Goal: Task Accomplishment & Management: Manage account settings

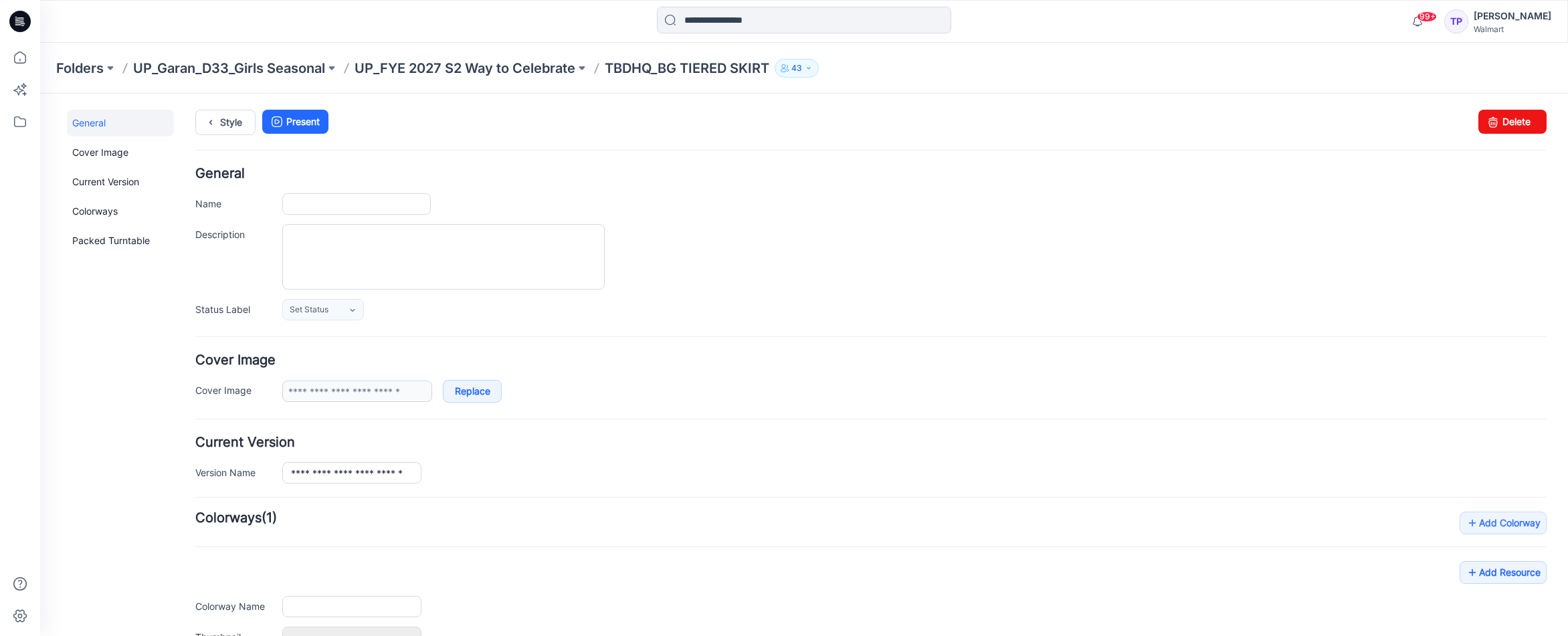
scroll to position [2, 0]
type input "**********"
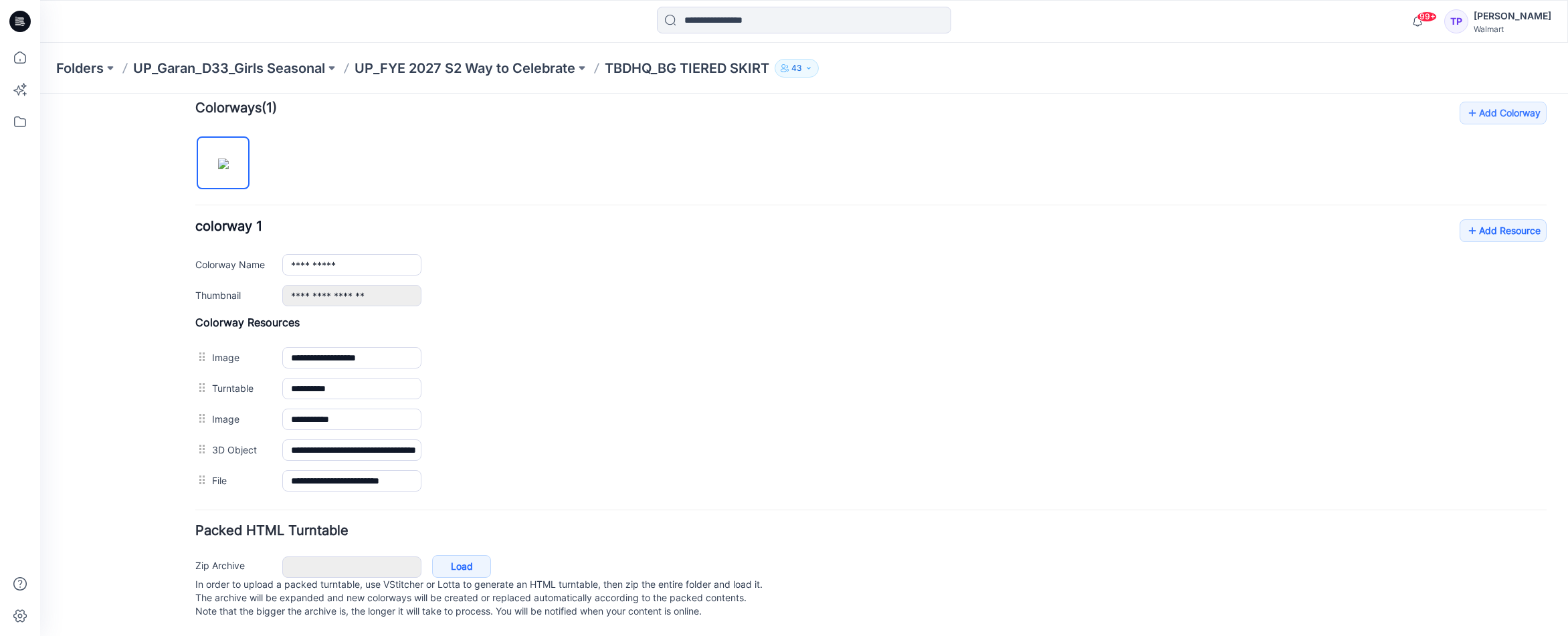
scroll to position [424, 0]
click at [1490, 219] on link "Add Resource" at bounding box center [1503, 231] width 87 height 23
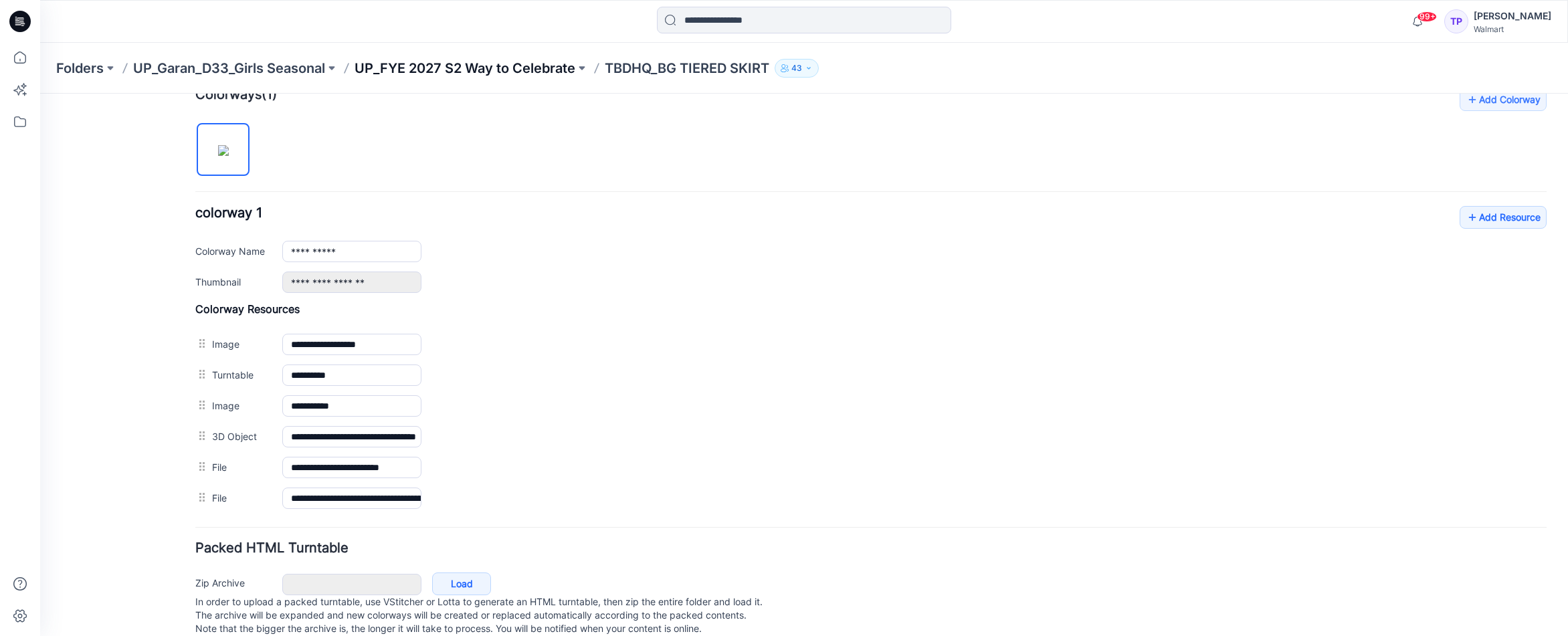
click at [517, 69] on p "UP_FYE 2027 S2 Way to Celebrate" at bounding box center [464, 68] width 220 height 19
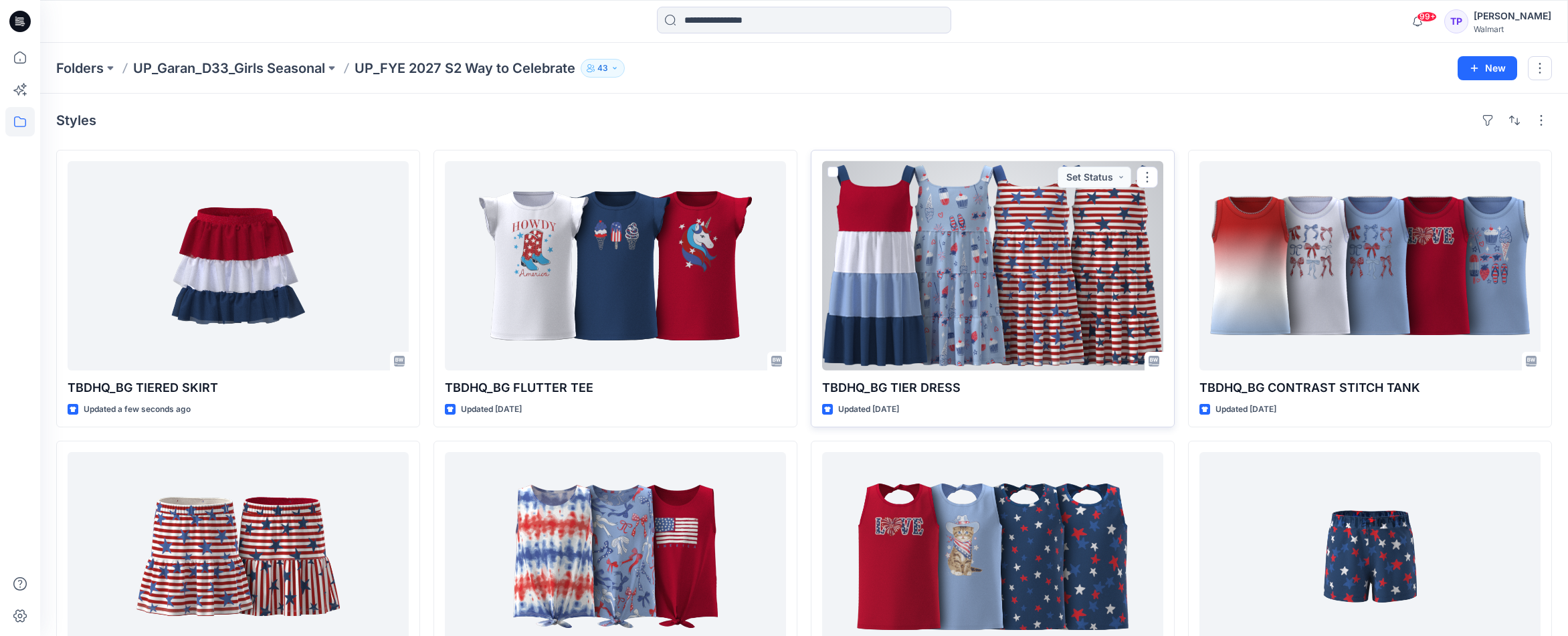
scroll to position [98, 0]
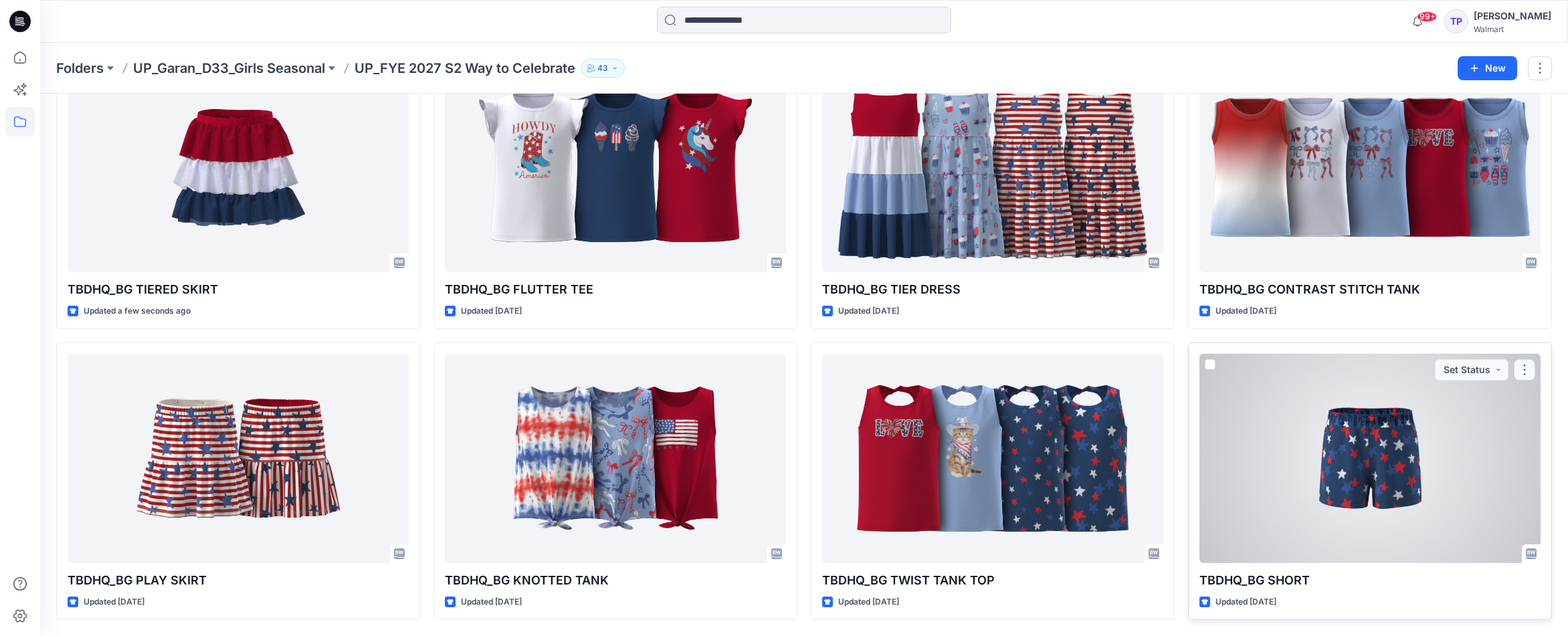
click at [1532, 363] on button "button" at bounding box center [1524, 370] width 22 height 22
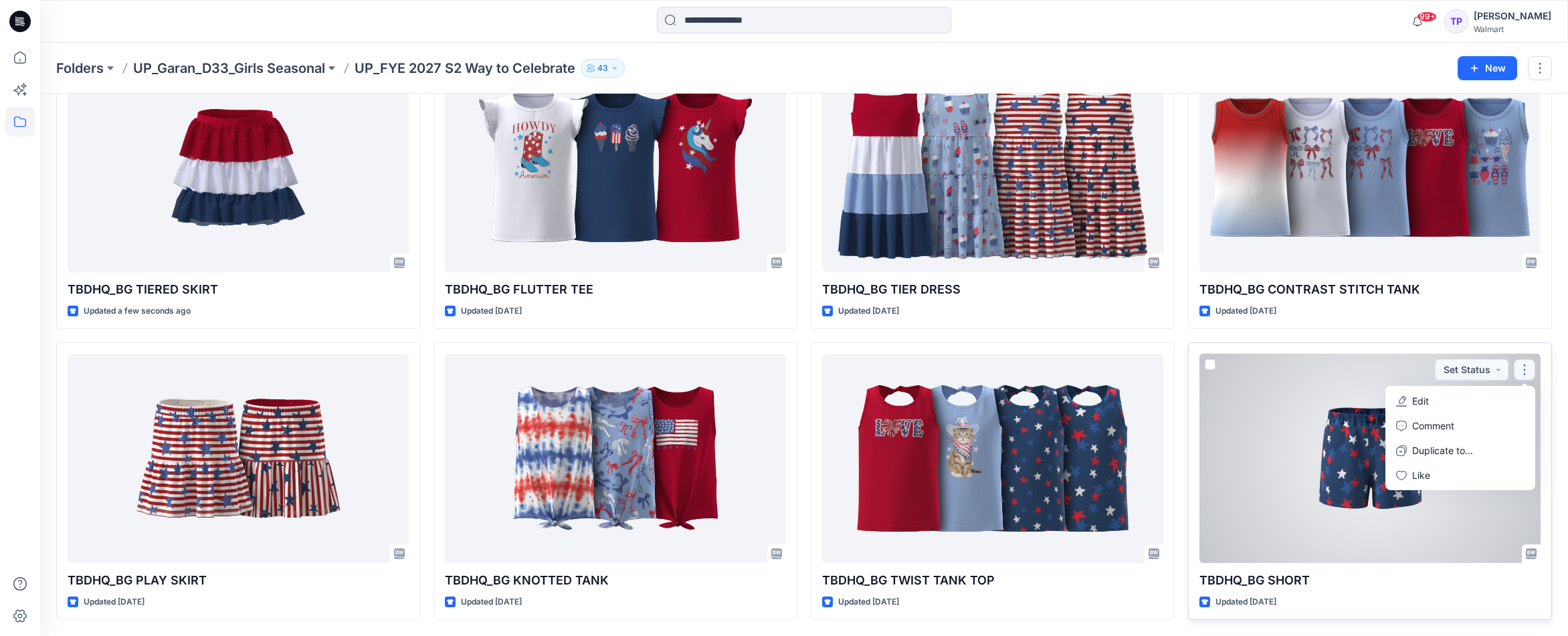
click at [1494, 397] on button "Edit" at bounding box center [1460, 401] width 144 height 25
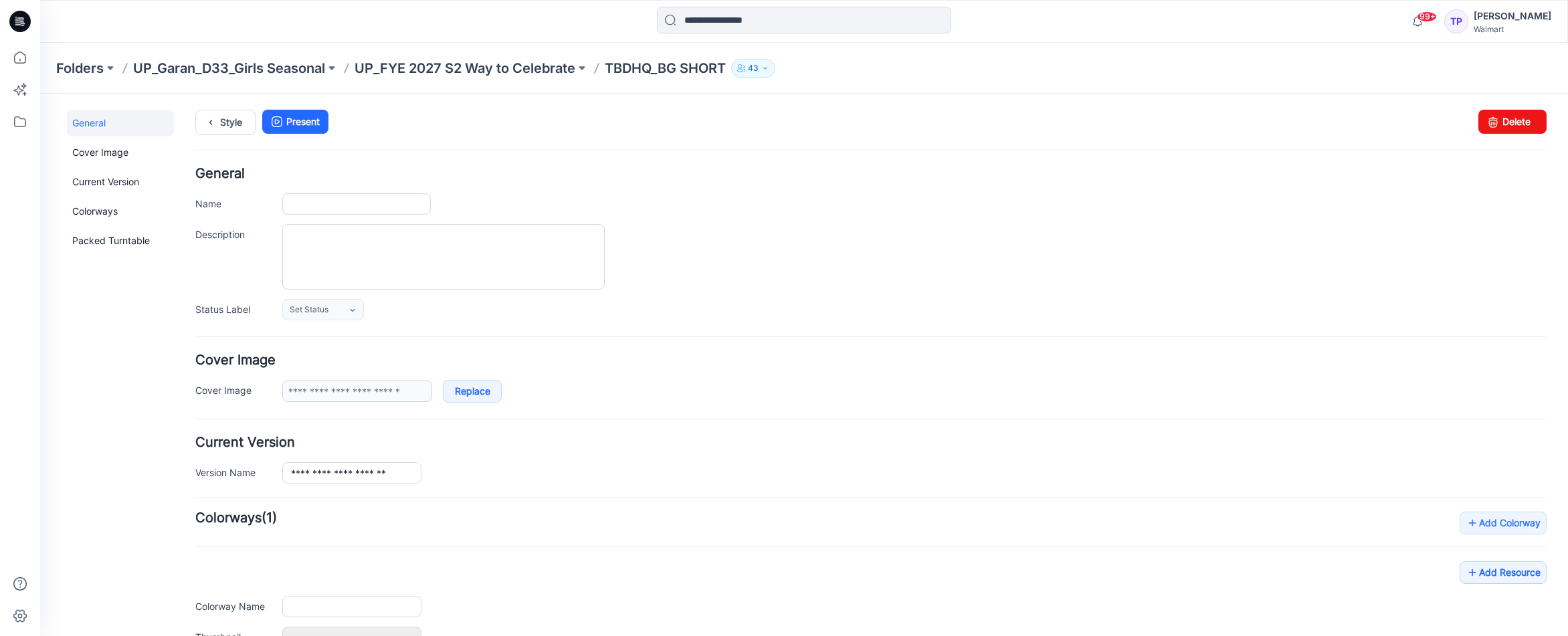
type input "**********"
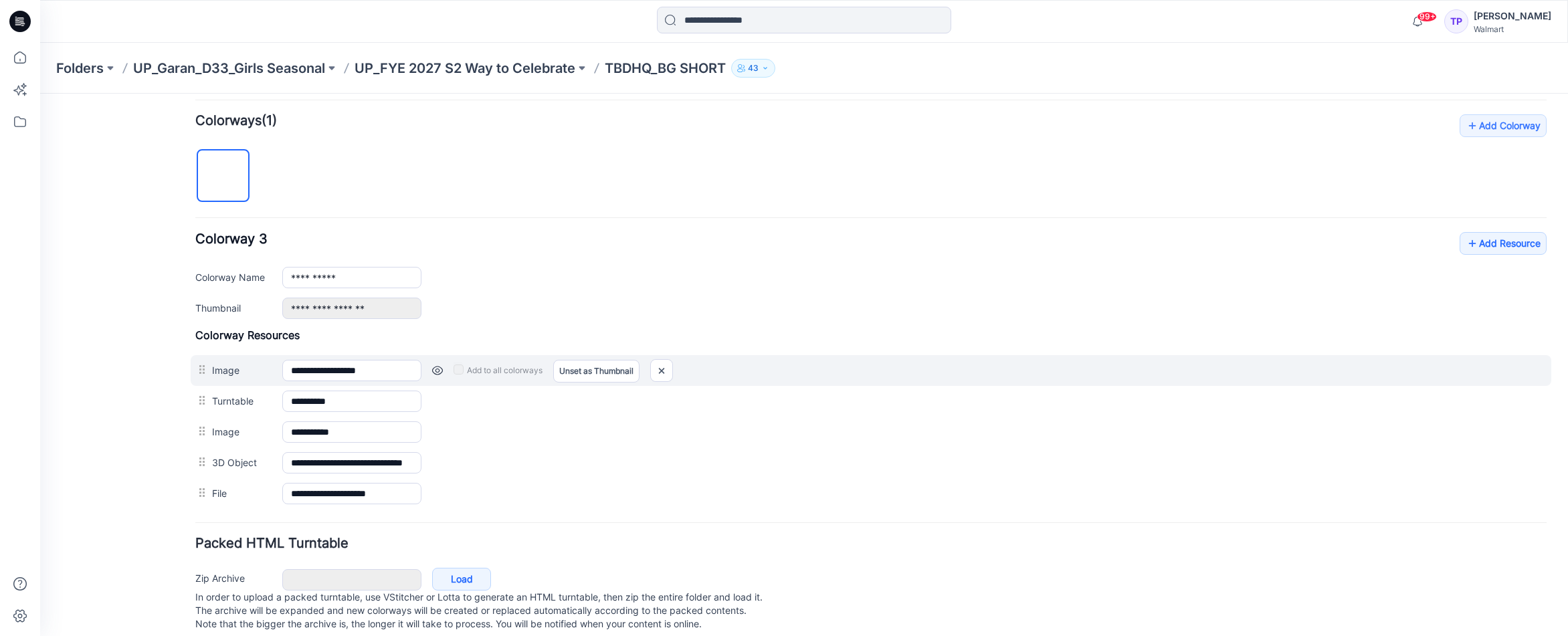
scroll to position [424, 0]
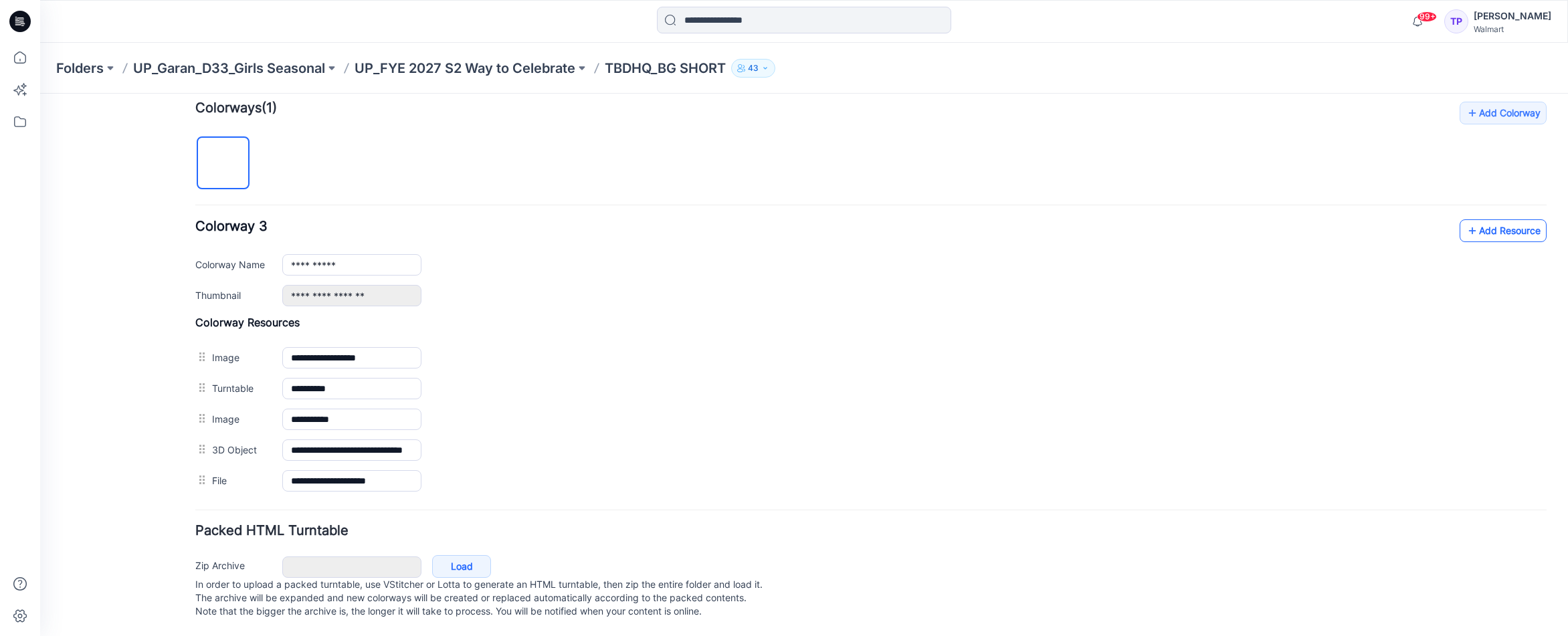
click at [1493, 221] on link "Add Resource" at bounding box center [1503, 231] width 87 height 23
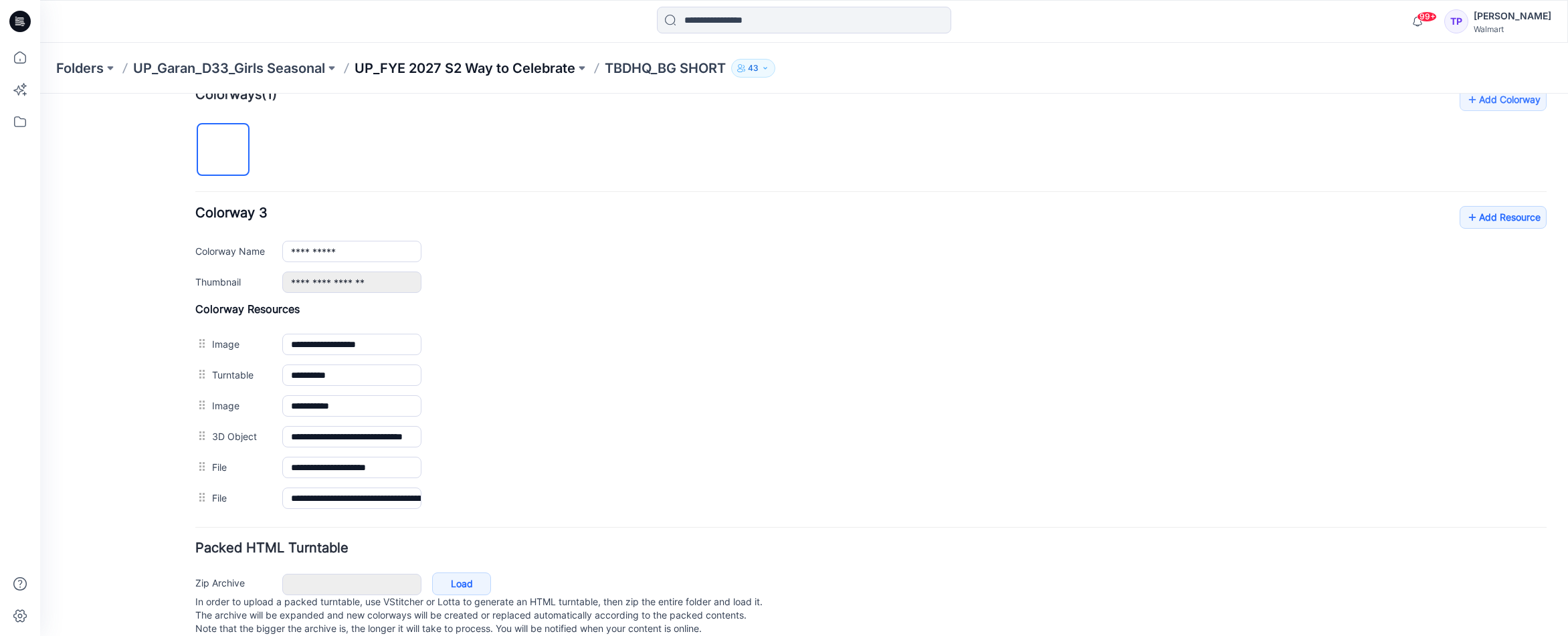
click at [450, 67] on p "UP_FYE 2027 S2 Way to Celebrate" at bounding box center [464, 68] width 220 height 19
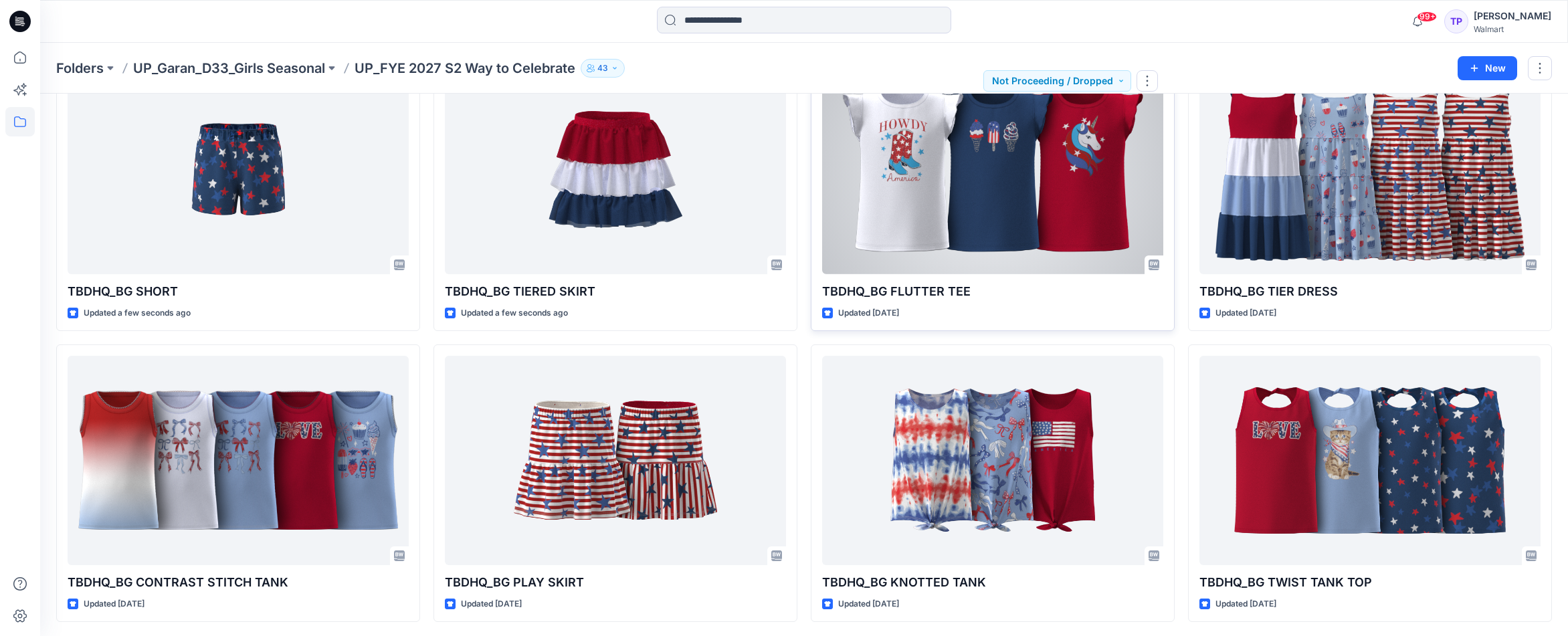
scroll to position [98, 0]
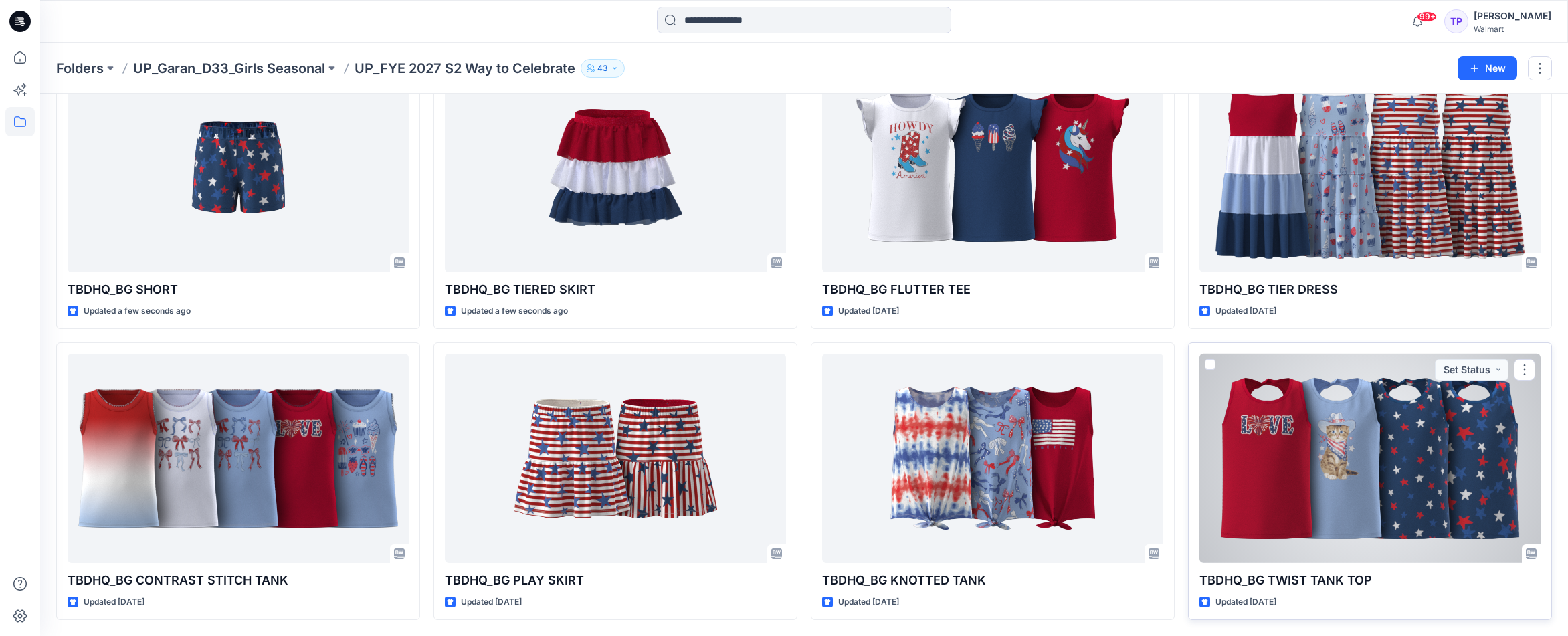
drag, startPoint x: 1527, startPoint y: 374, endPoint x: 1526, endPoint y: 382, distance: 8.1
click at [1527, 374] on button "button" at bounding box center [1524, 370] width 22 height 22
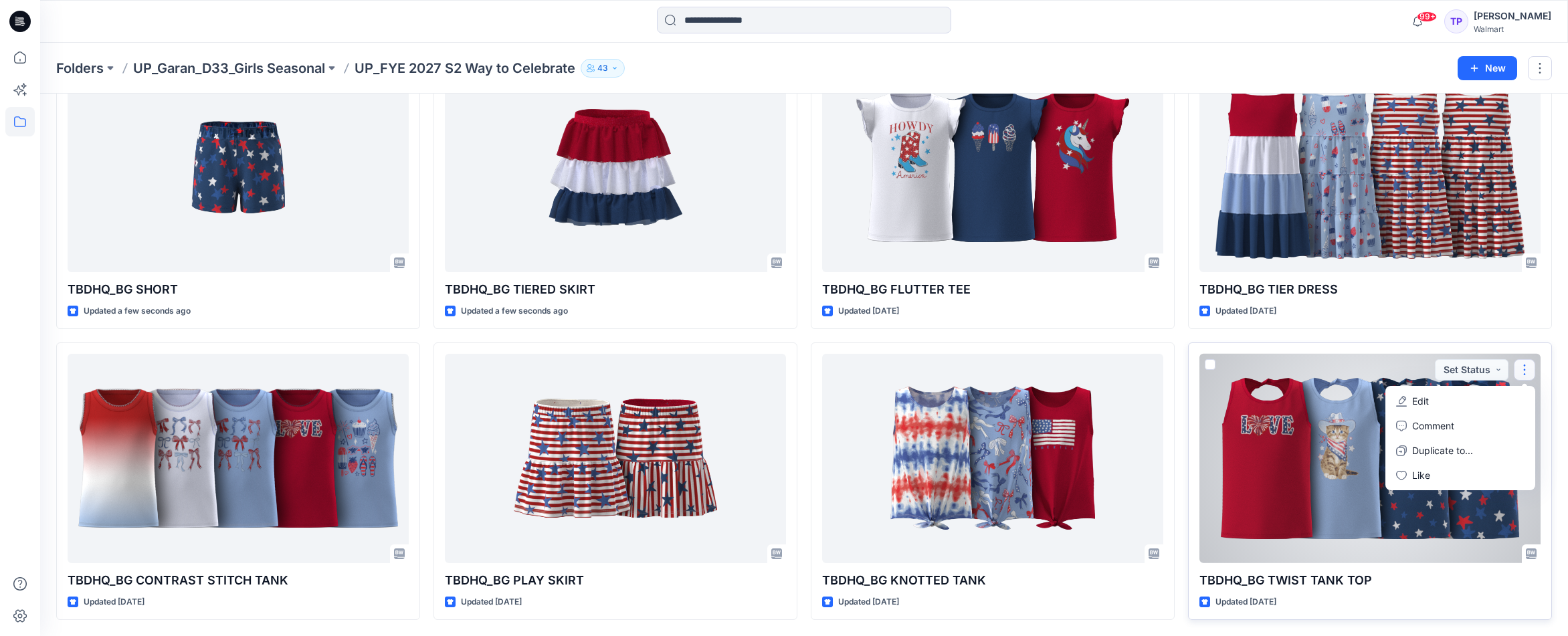
click at [1511, 401] on button "Edit" at bounding box center [1460, 401] width 144 height 25
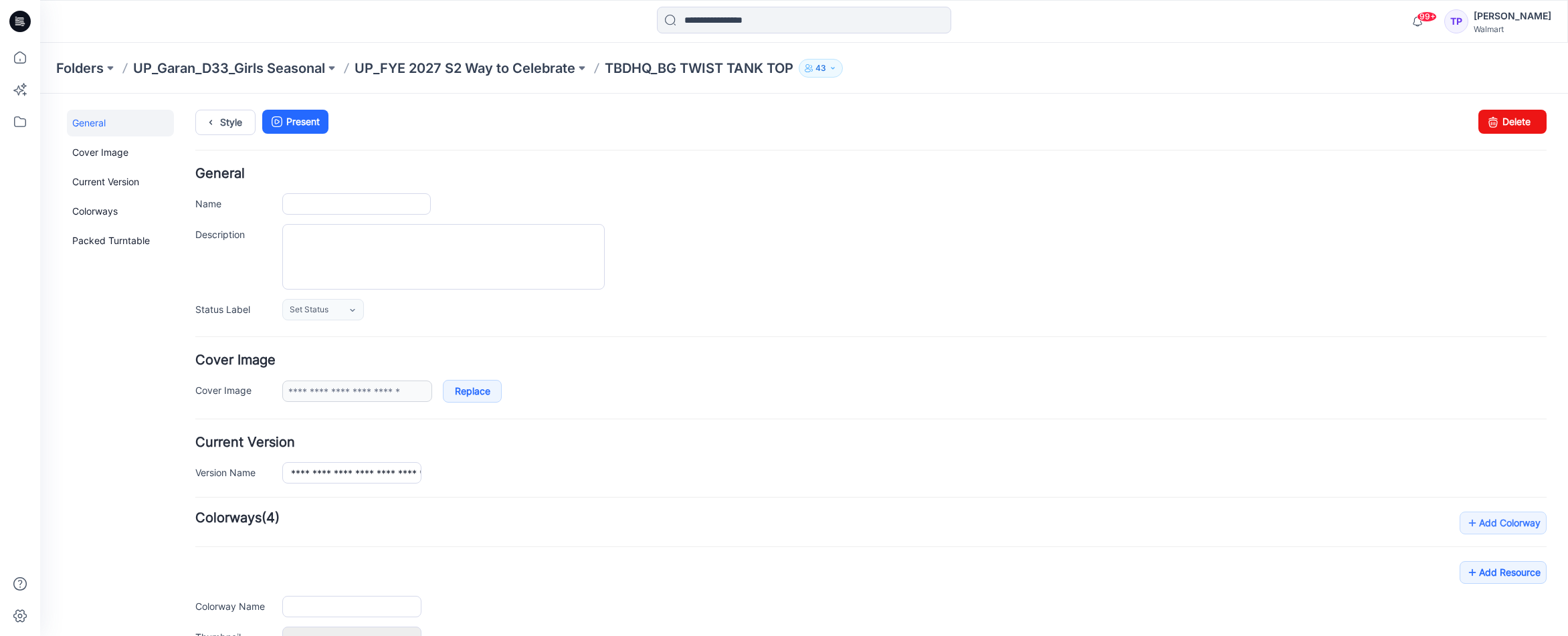
type input "**********"
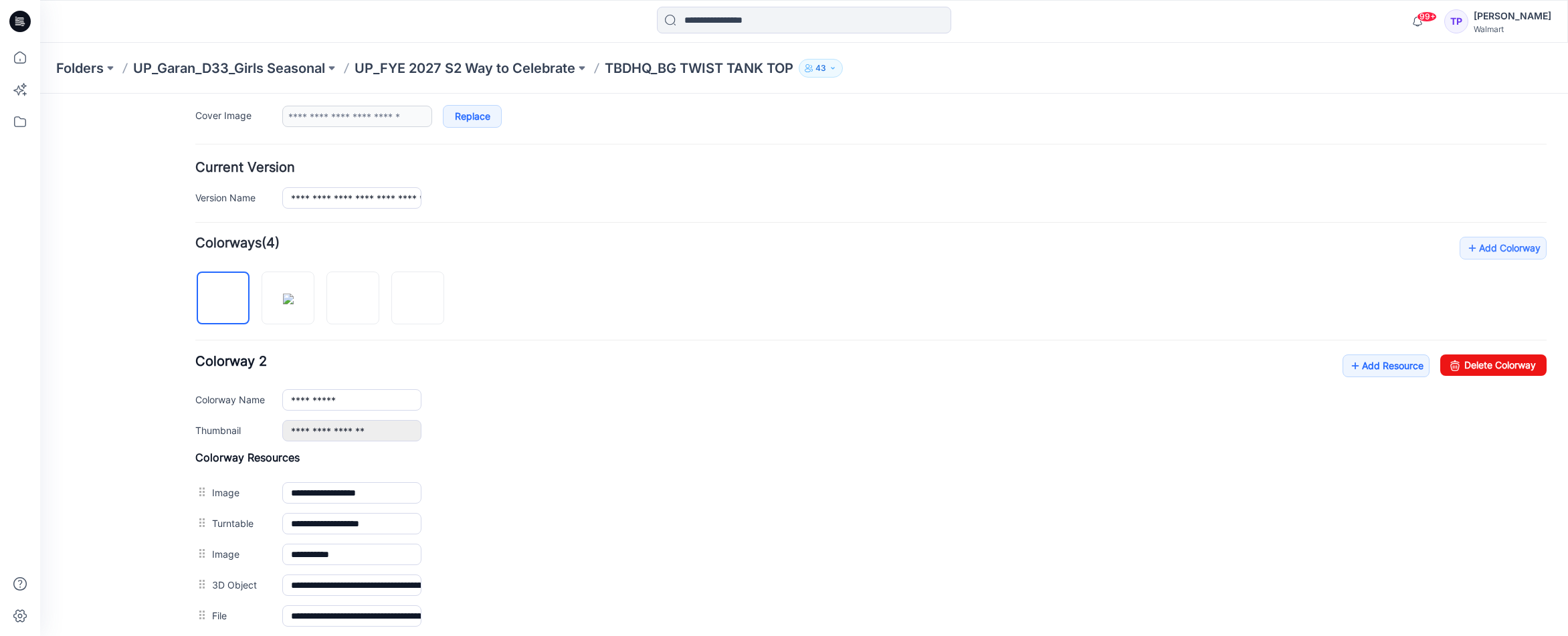
scroll to position [377, 0]
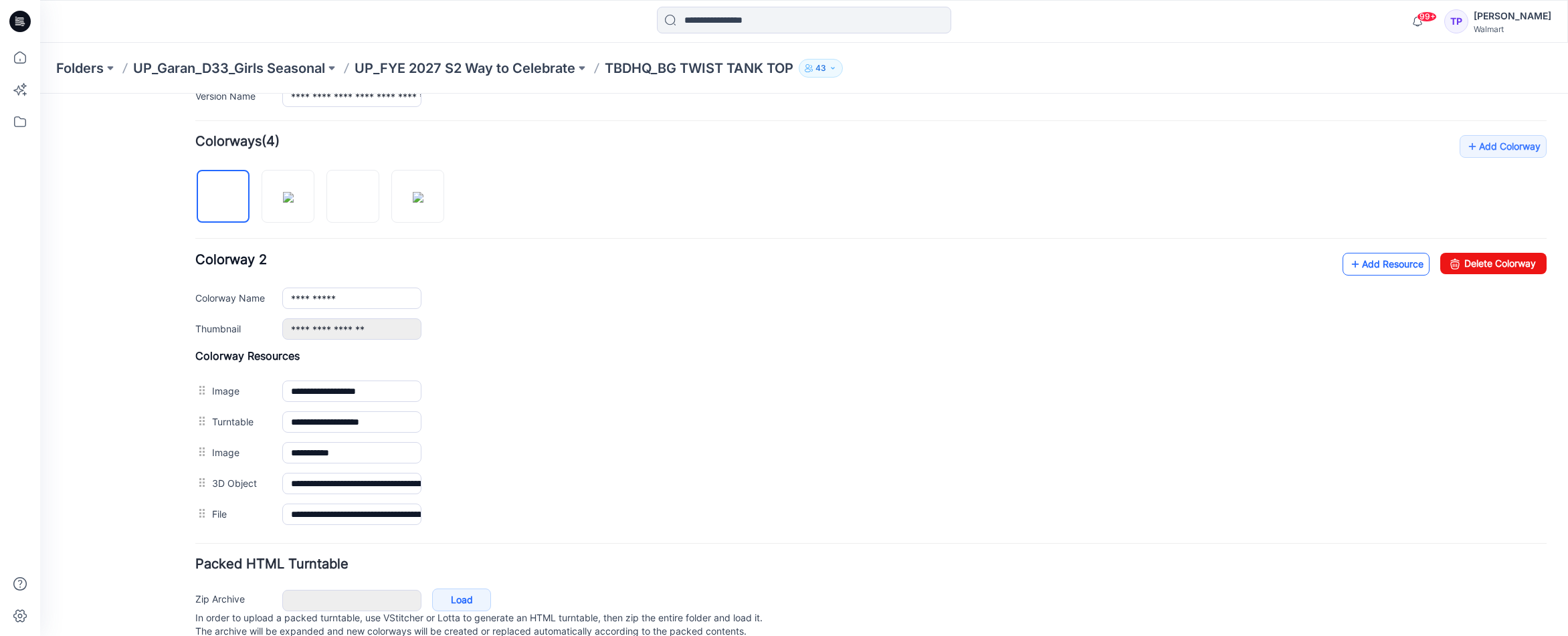
click at [1380, 266] on link "Add Resource" at bounding box center [1385, 264] width 87 height 23
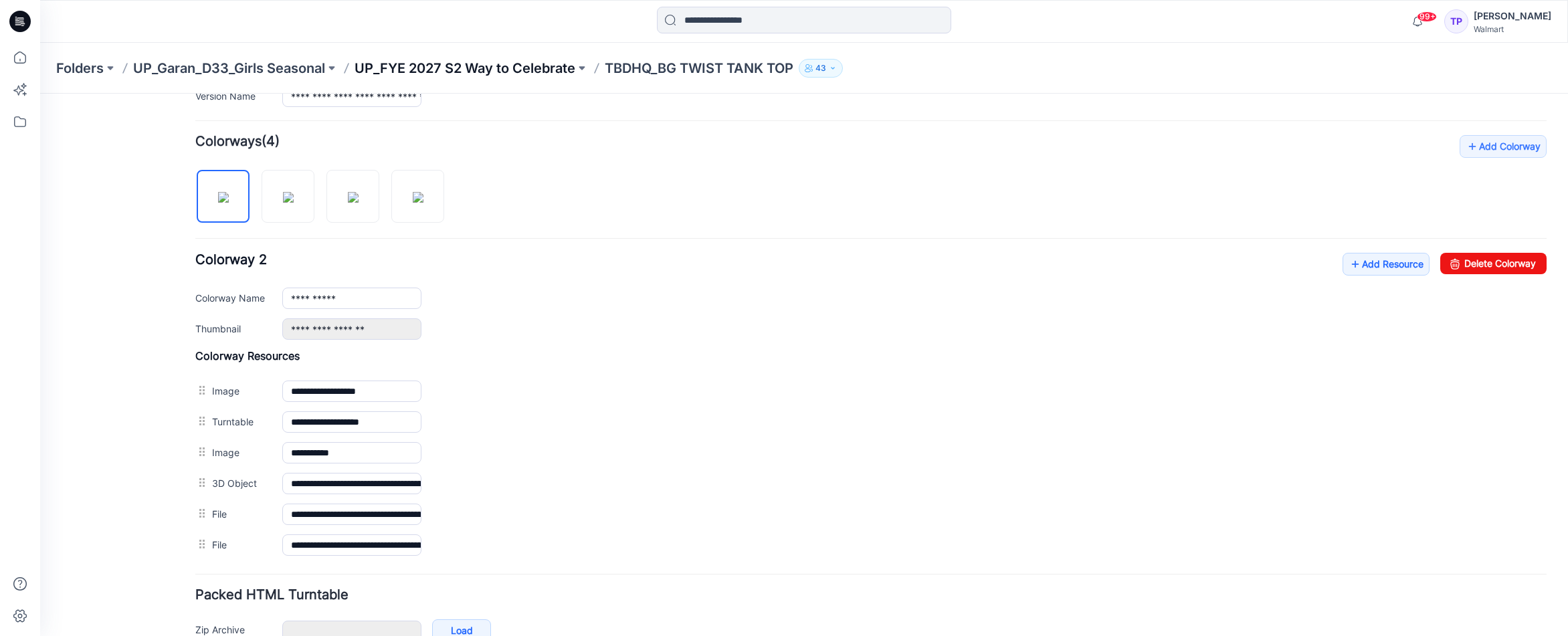
click at [495, 63] on p "UP_FYE 2027 S2 Way to Celebrate" at bounding box center [464, 68] width 220 height 19
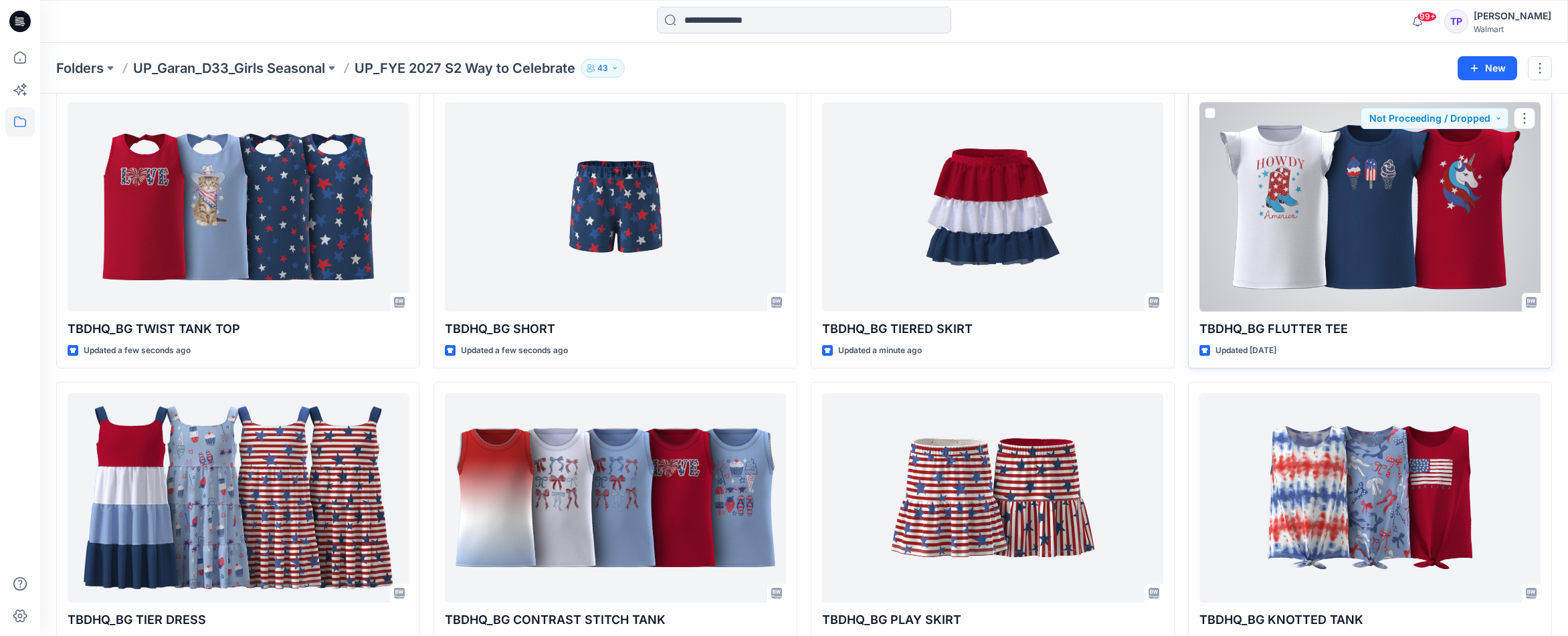
scroll to position [98, 0]
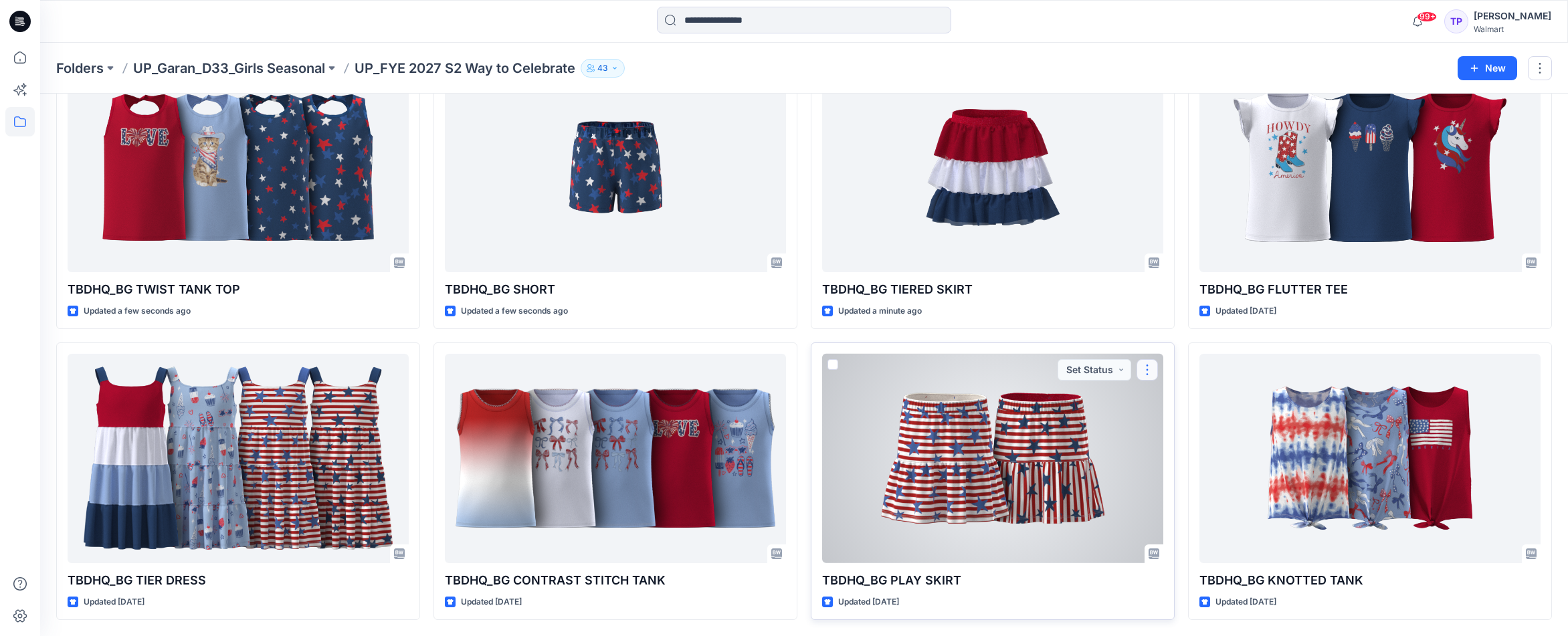
drag, startPoint x: 1147, startPoint y: 371, endPoint x: 1143, endPoint y: 380, distance: 9.8
click at [1147, 371] on button "button" at bounding box center [1147, 370] width 22 height 22
click at [1149, 405] on icon "button" at bounding box center [1152, 401] width 11 height 11
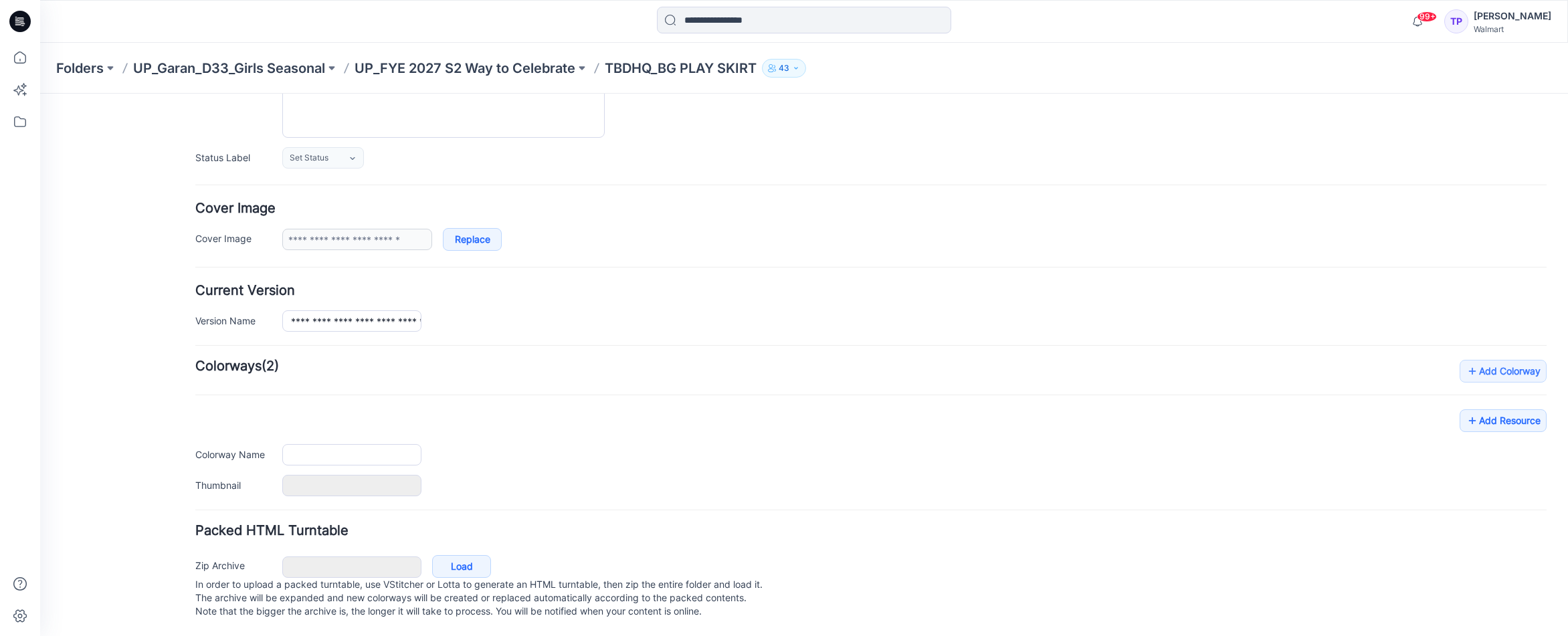
type input "**********"
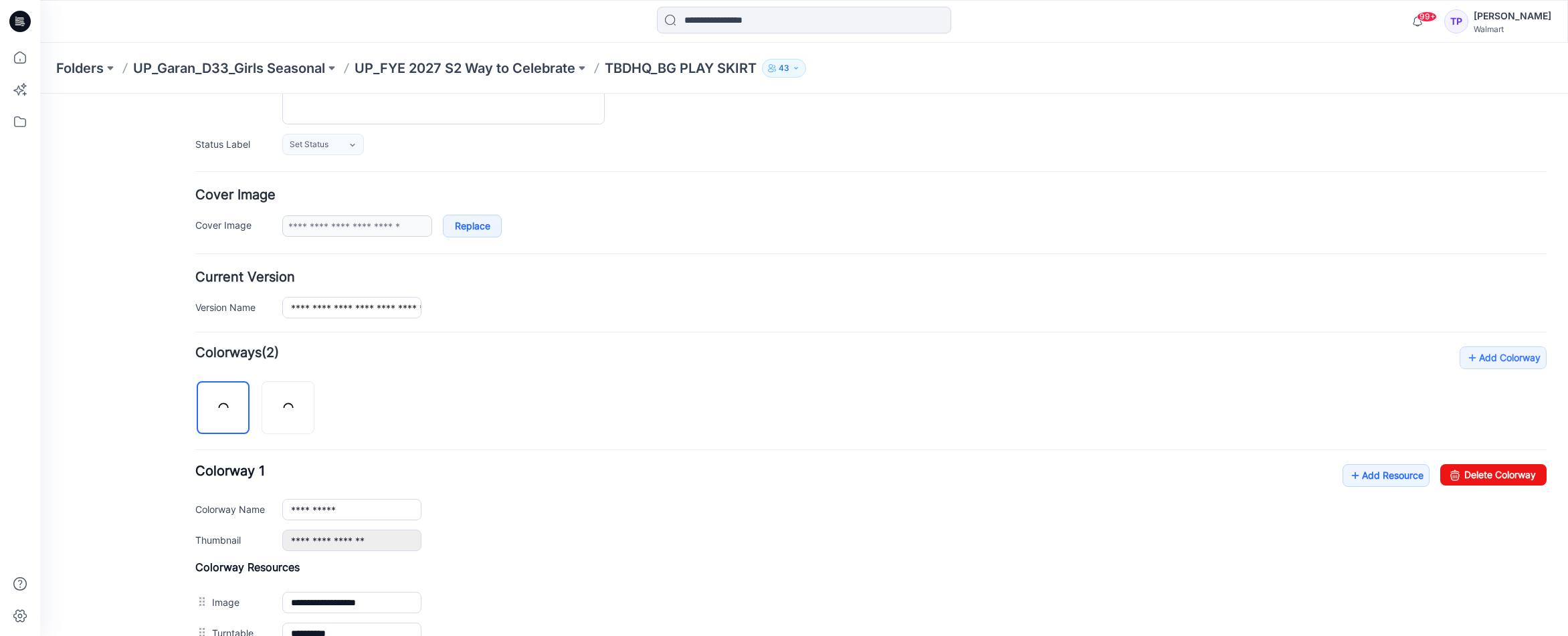
scroll to position [194, 0]
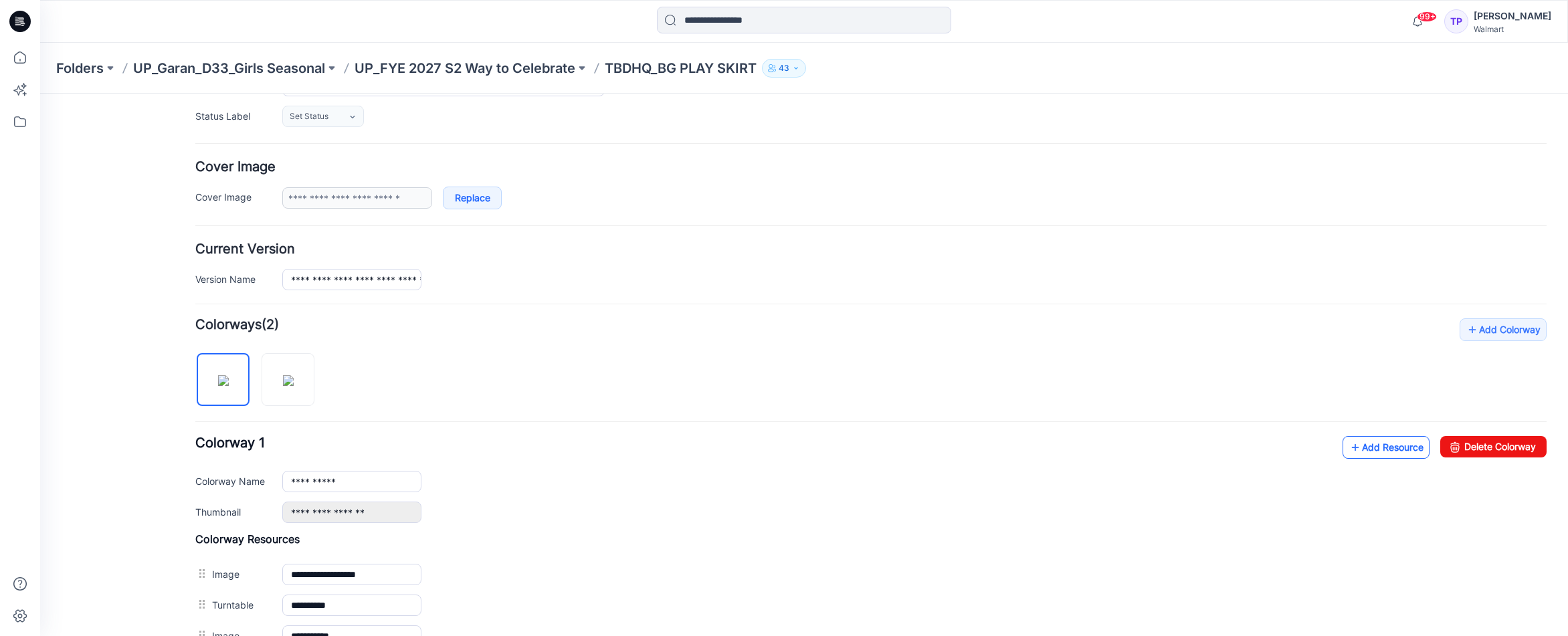
click at [1389, 448] on link "Add Resource" at bounding box center [1385, 448] width 87 height 23
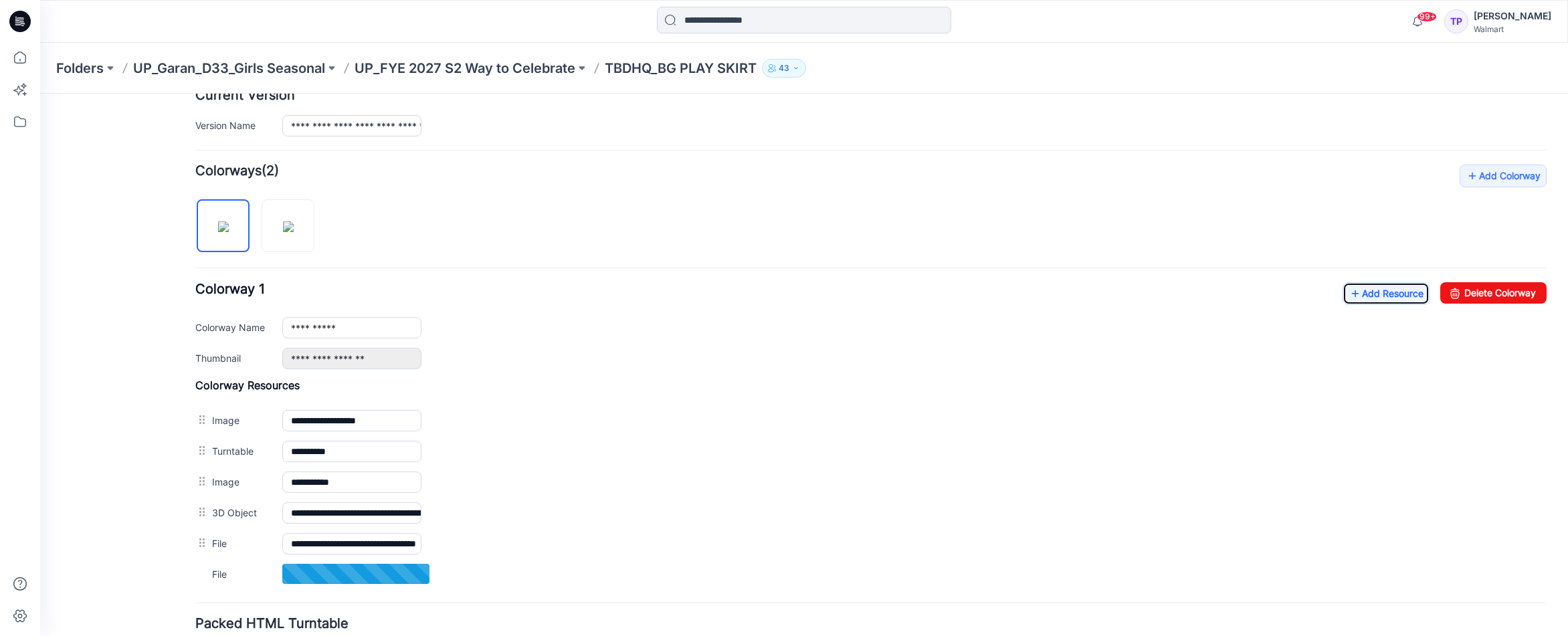
scroll to position [454, 0]
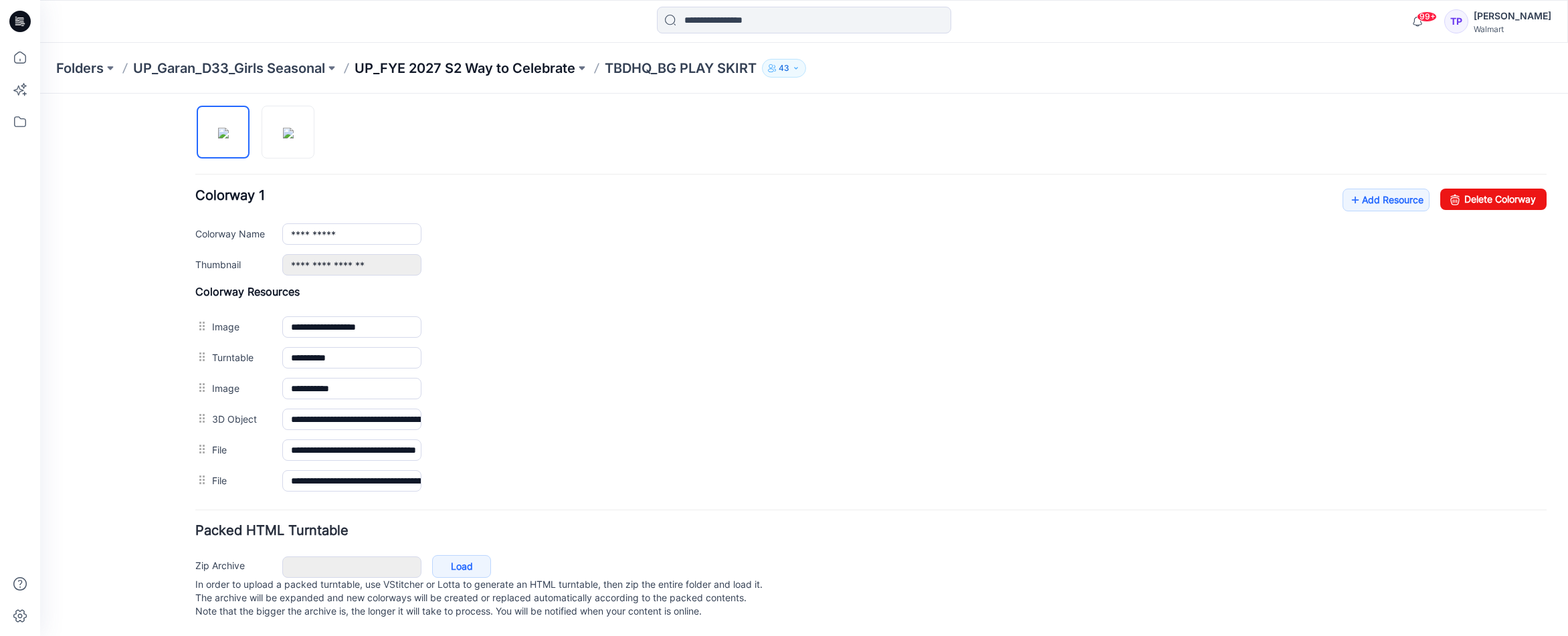
drag, startPoint x: 526, startPoint y: 83, endPoint x: 518, endPoint y: 76, distance: 10.6
click at [526, 83] on div "Folders UP_Garan_D33_Girls Seasonal UP_FYE 2027 S2 Way to Celebrate TBDHQ_BG PL…" at bounding box center [804, 67] width 1528 height 51
click at [506, 55] on div "Folders UP_Garan_D33_Girls Seasonal UP_FYE 2027 S2 Way to Celebrate TBDHQ_BG PL…" at bounding box center [804, 67] width 1528 height 51
click at [509, 63] on p "UP_FYE 2027 S2 Way to Celebrate" at bounding box center [464, 68] width 220 height 19
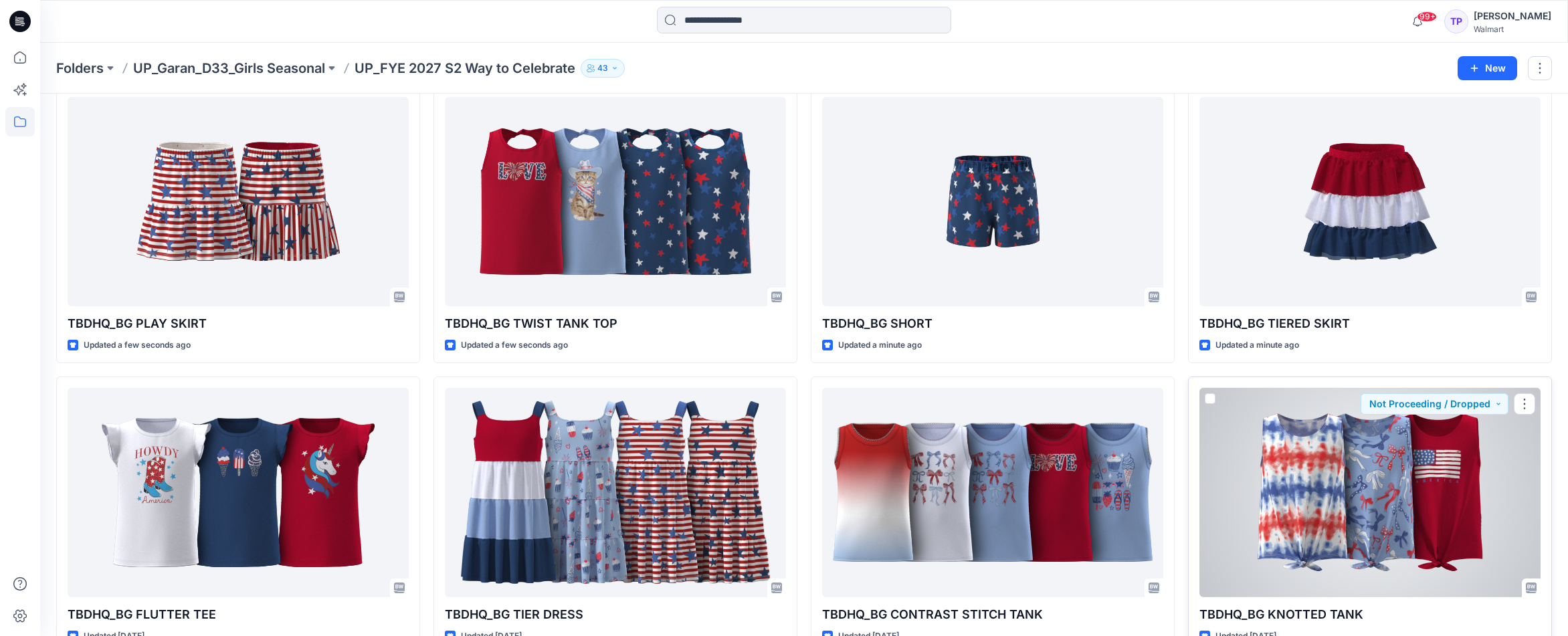
scroll to position [98, 0]
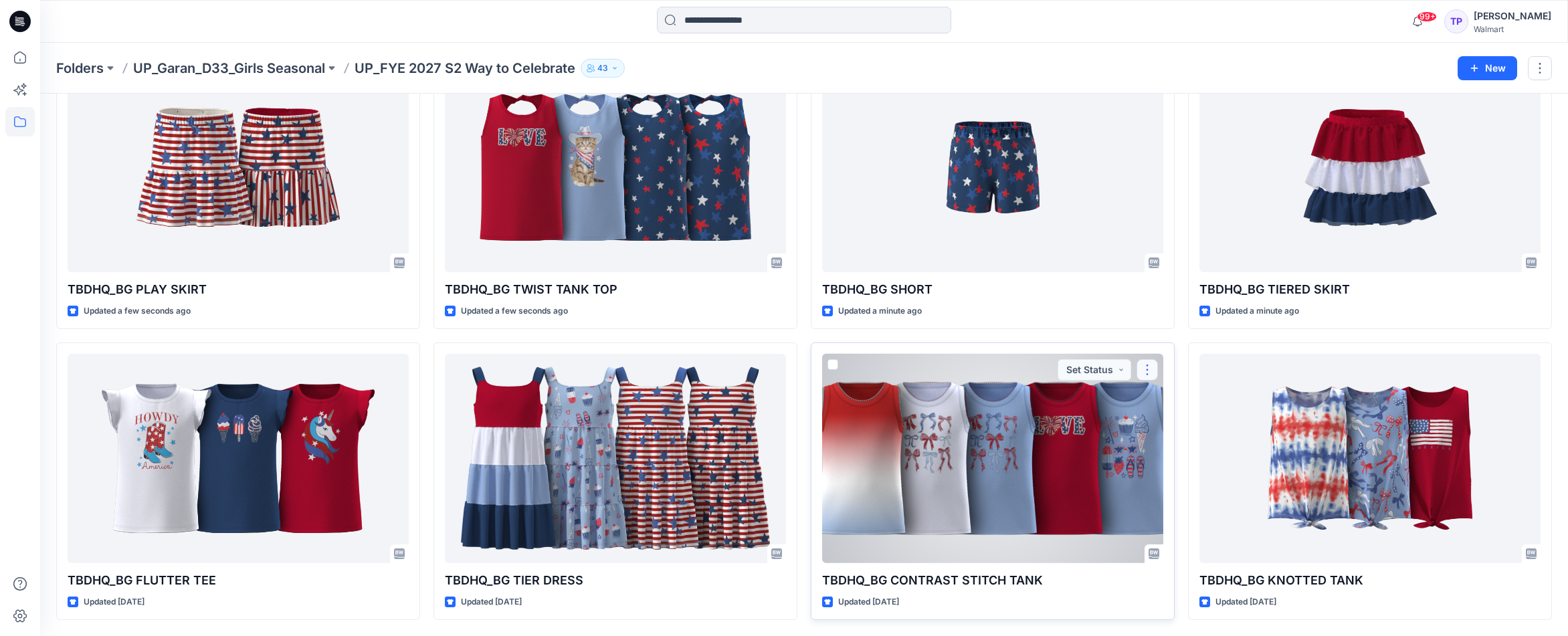
click at [1143, 371] on button "button" at bounding box center [1147, 370] width 22 height 22
click at [1155, 403] on icon "button" at bounding box center [1152, 401] width 11 height 11
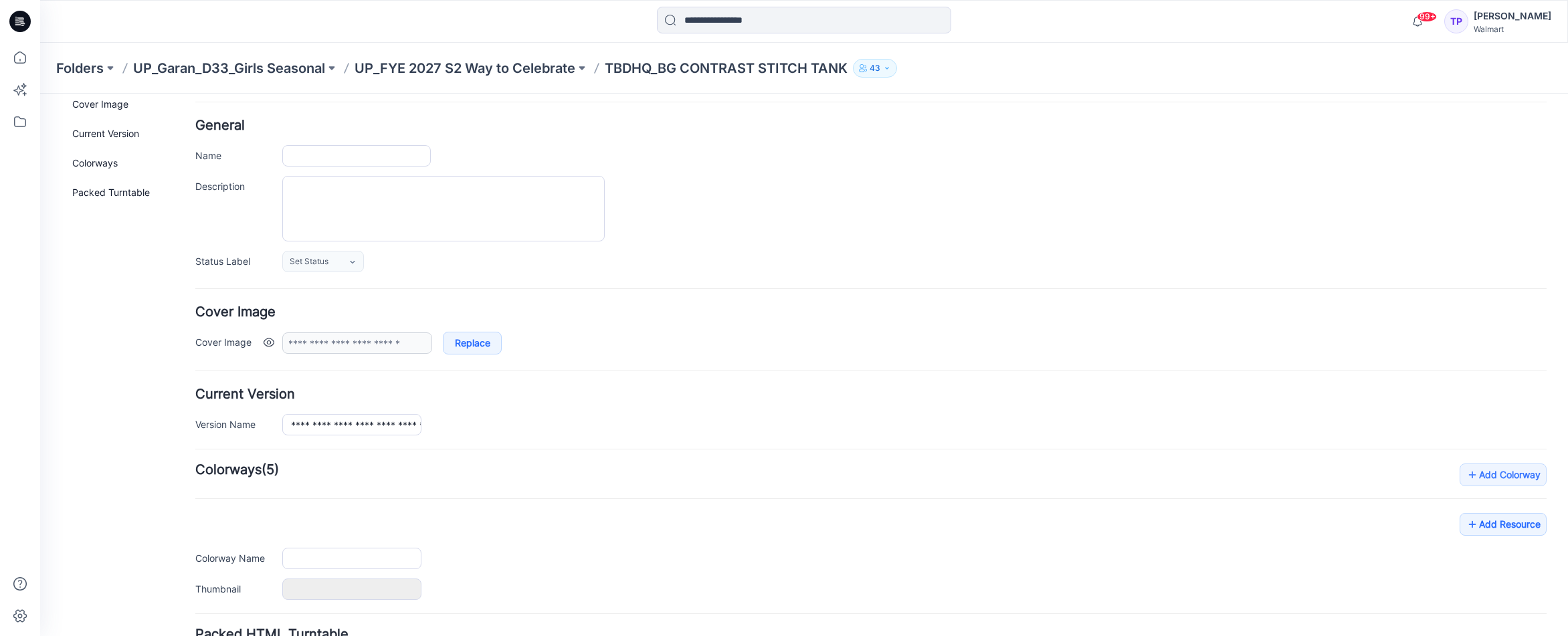
type input "**********"
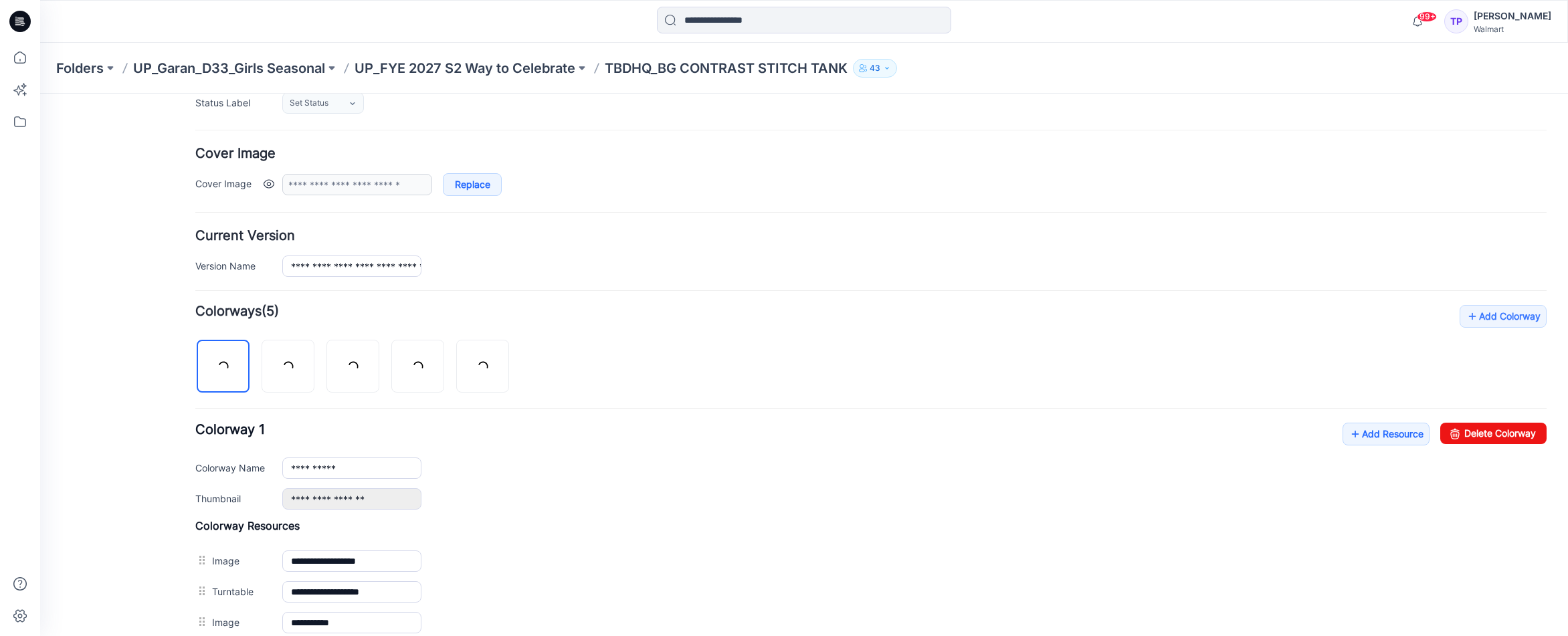
scroll to position [424, 0]
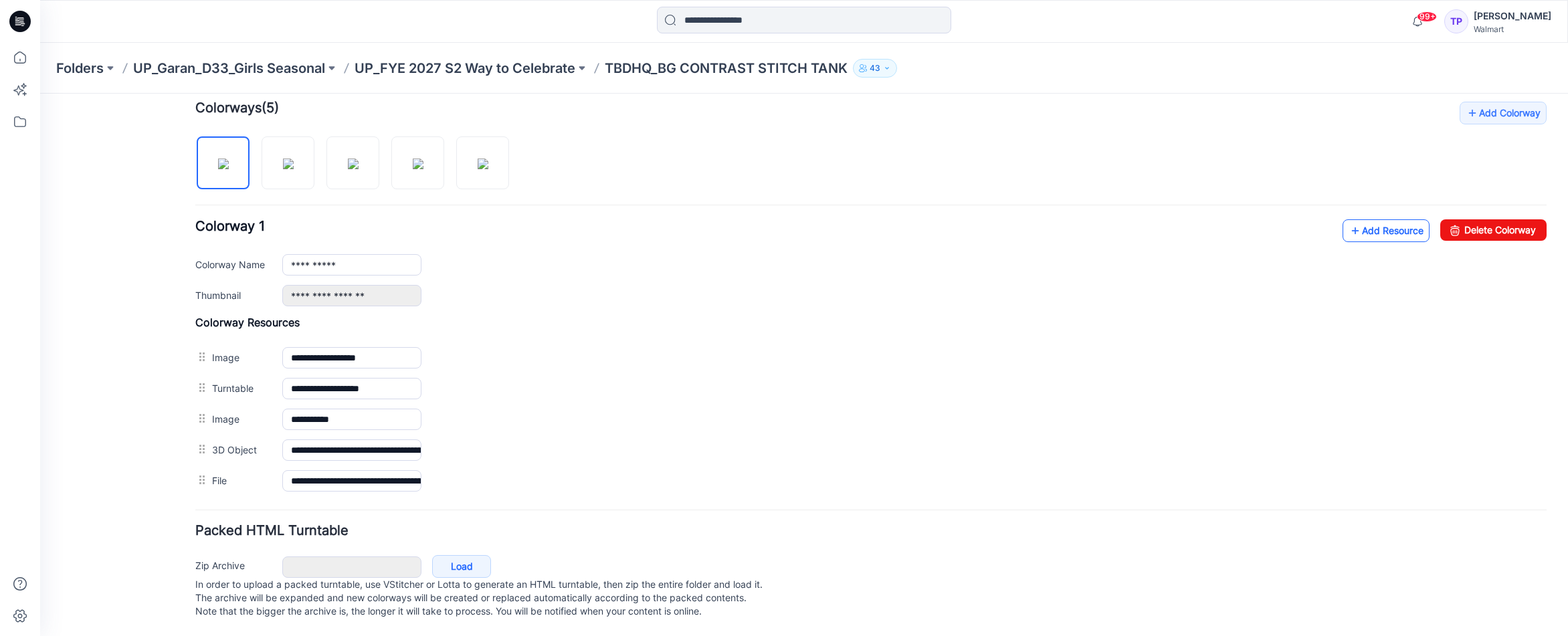
click at [1360, 220] on link "Add Resource" at bounding box center [1385, 231] width 87 height 23
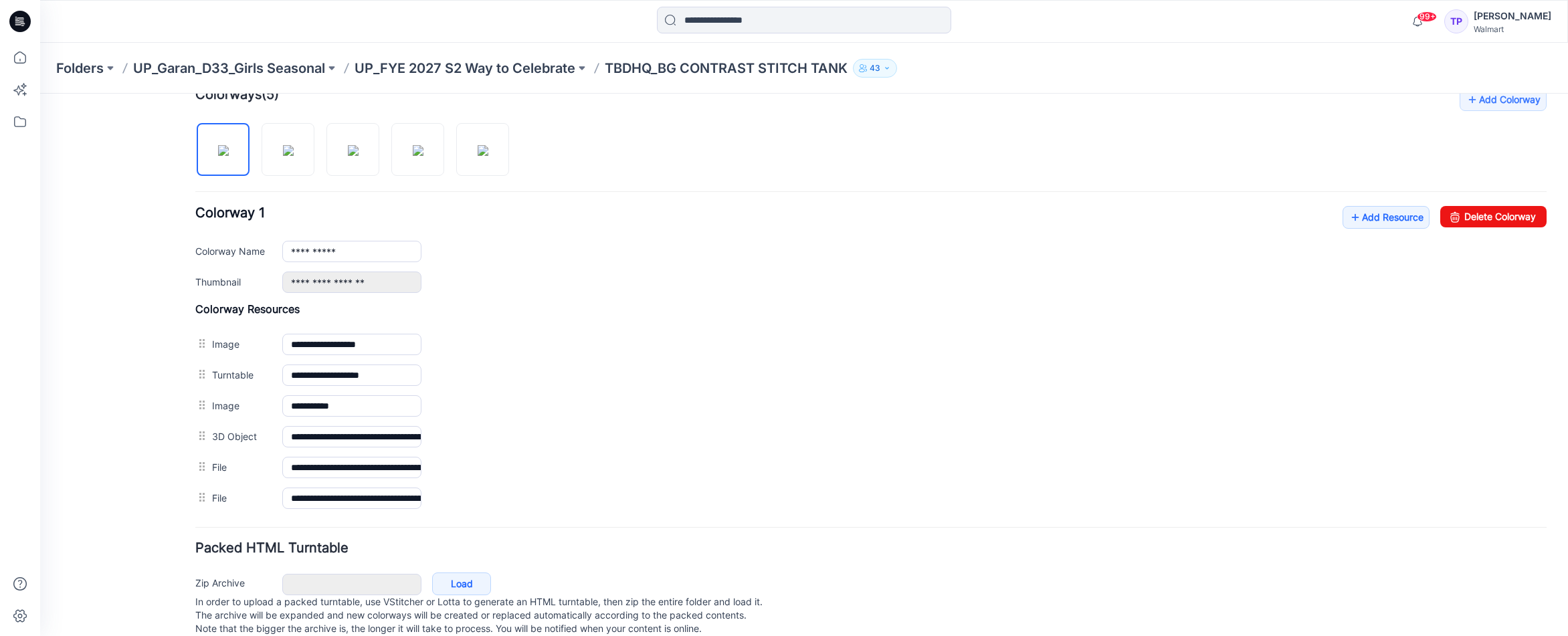
click at [482, 56] on div "Folders UP_Garan_D33_Girls Seasonal UP_FYE 2027 S2 Way to Celebrate TBDHQ_BG CO…" at bounding box center [804, 67] width 1528 height 51
click at [484, 88] on div "Folders UP_Garan_D33_Girls Seasonal UP_FYE 2027 S2 Way to Celebrate TBDHQ_BG CO…" at bounding box center [804, 67] width 1528 height 51
click at [483, 71] on p "UP_FYE 2027 S2 Way to Celebrate" at bounding box center [464, 68] width 220 height 19
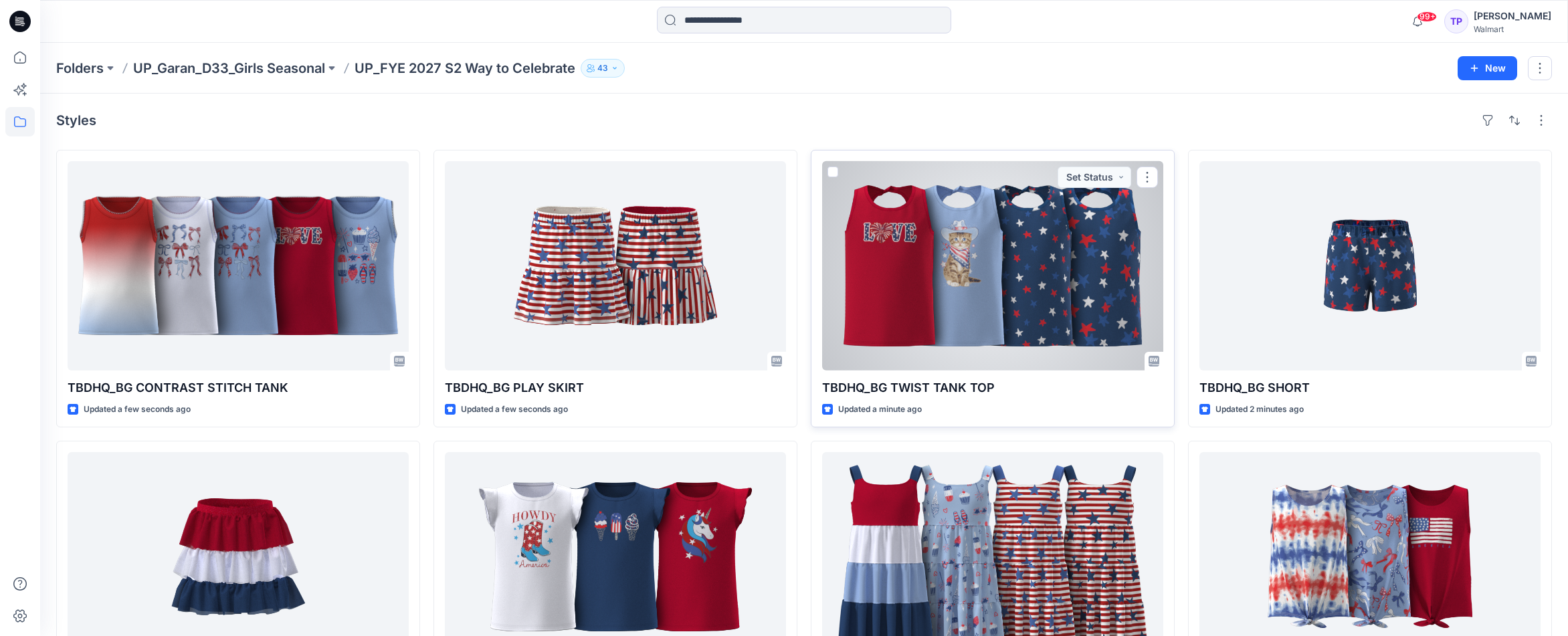
scroll to position [98, 0]
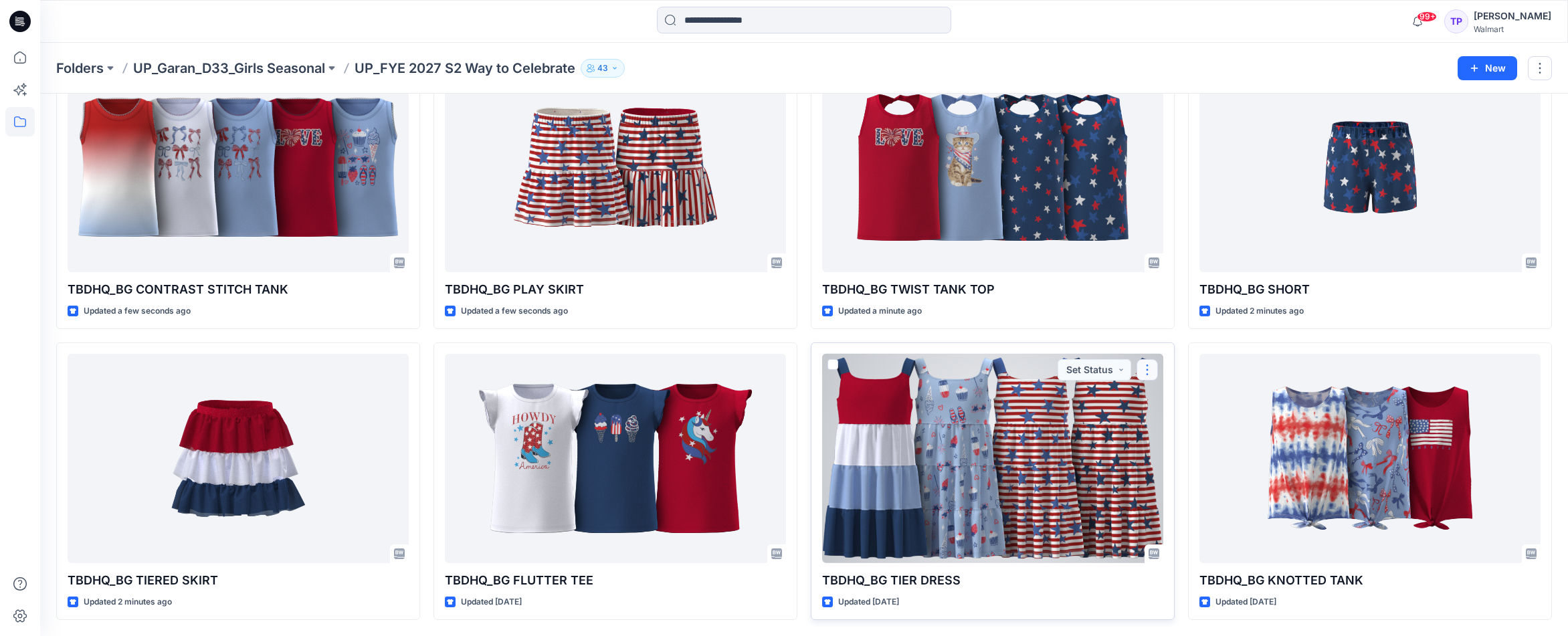
click at [1144, 370] on button "button" at bounding box center [1147, 370] width 22 height 22
click at [1149, 401] on icon "button" at bounding box center [1152, 401] width 11 height 11
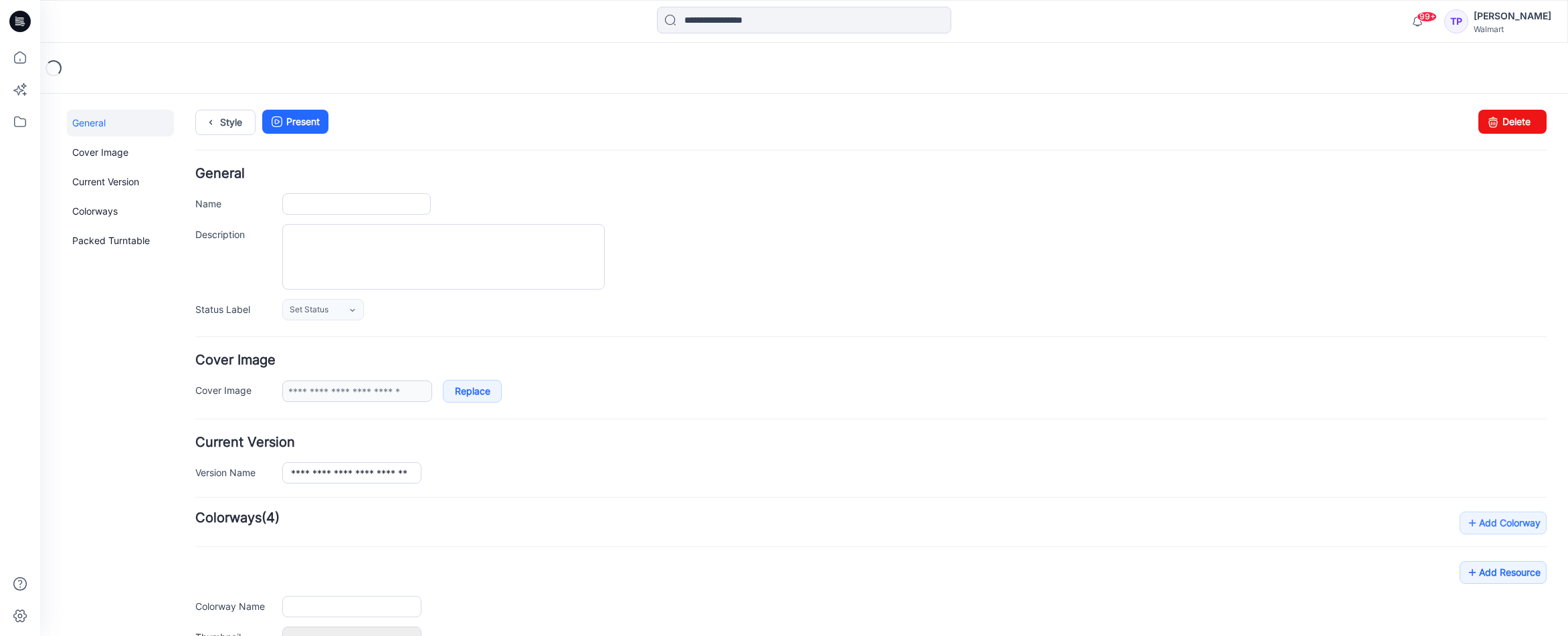
type input "**********"
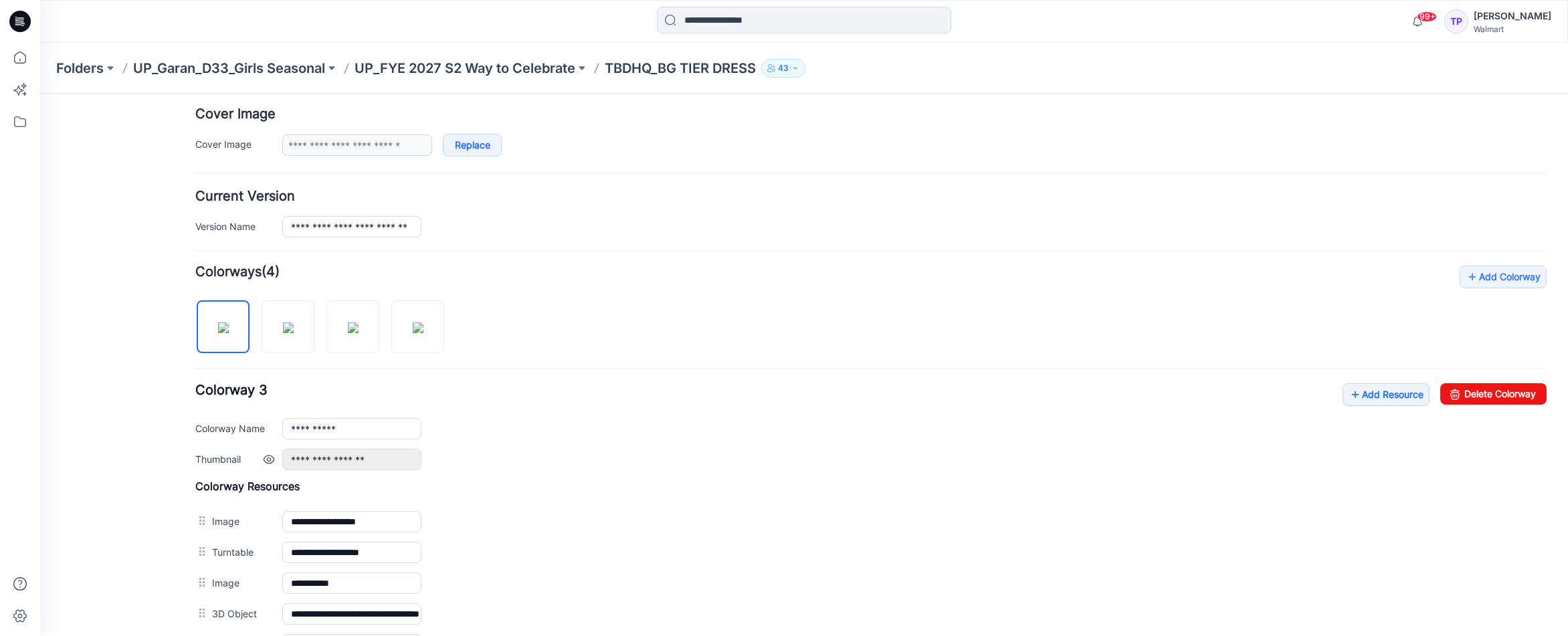
scroll to position [424, 0]
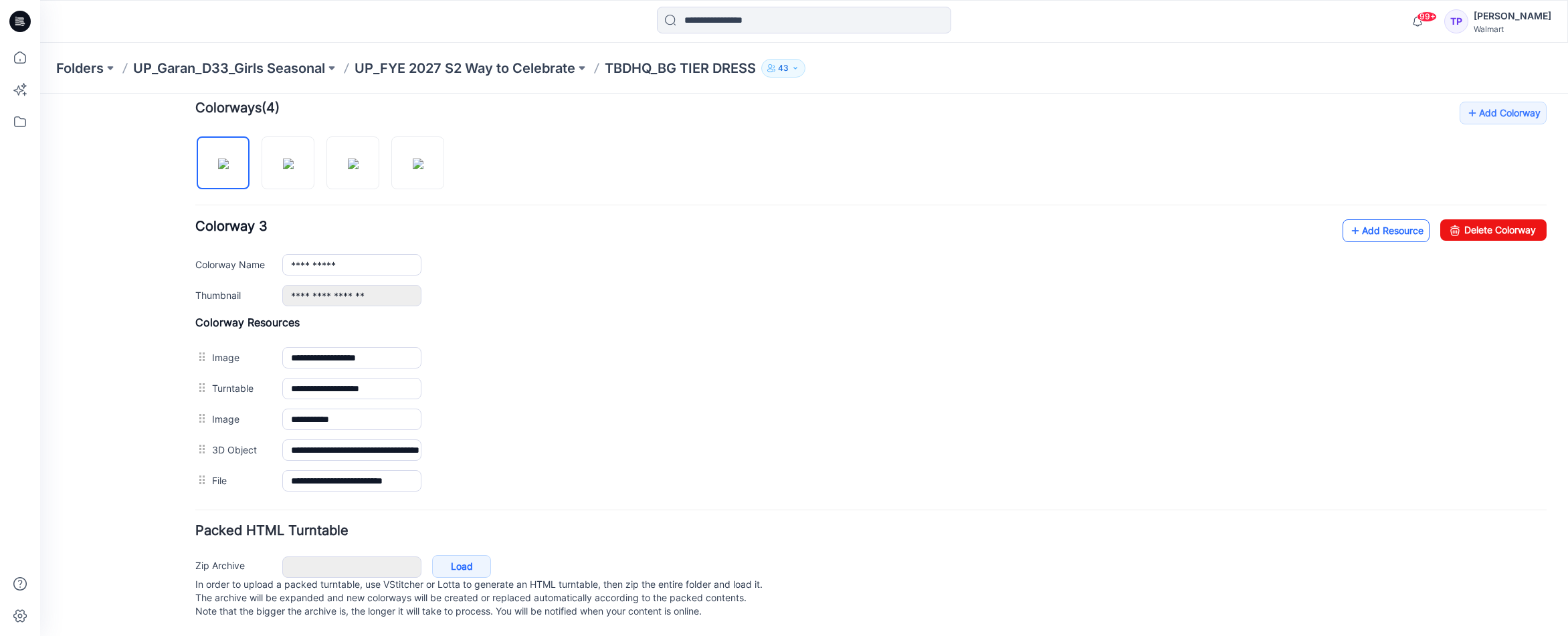
click at [1359, 221] on link "Add Resource" at bounding box center [1385, 231] width 87 height 23
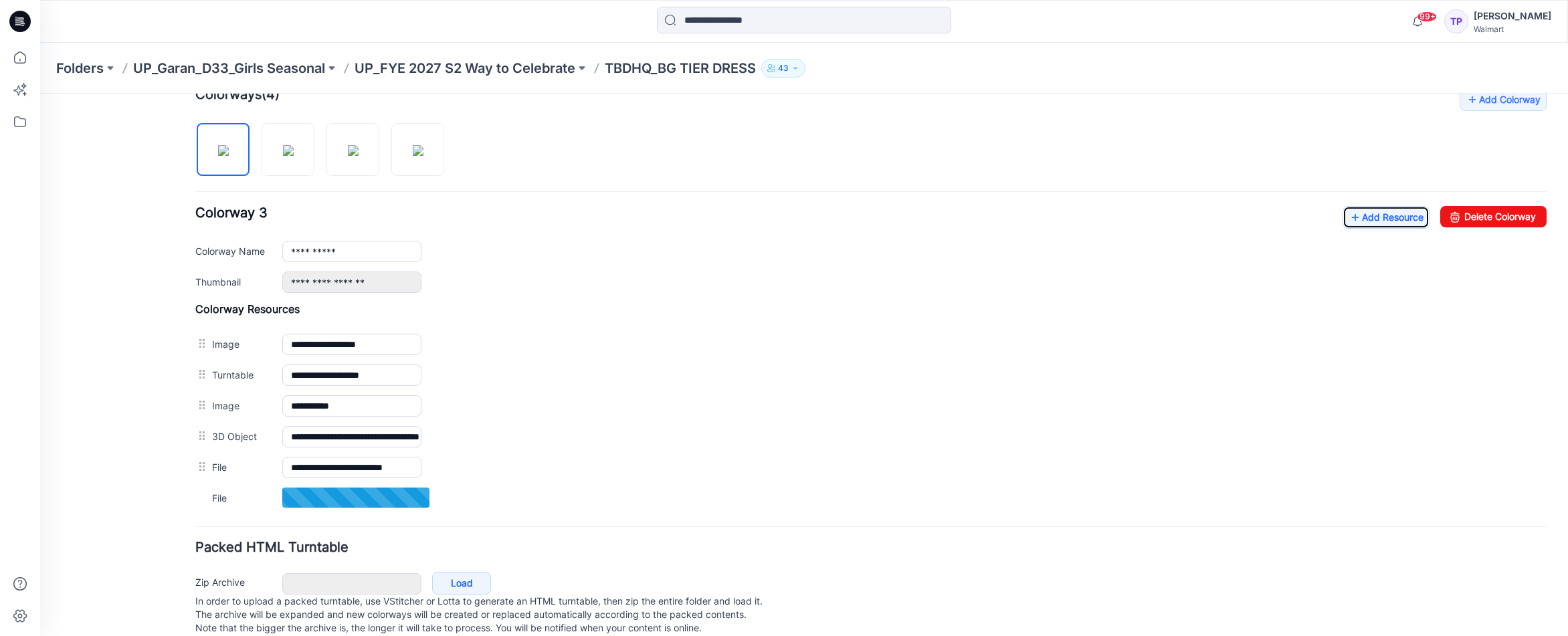
scroll to position [423, 0]
click at [445, 70] on p "UP_FYE 2027 S2 Way to Celebrate" at bounding box center [464, 68] width 220 height 19
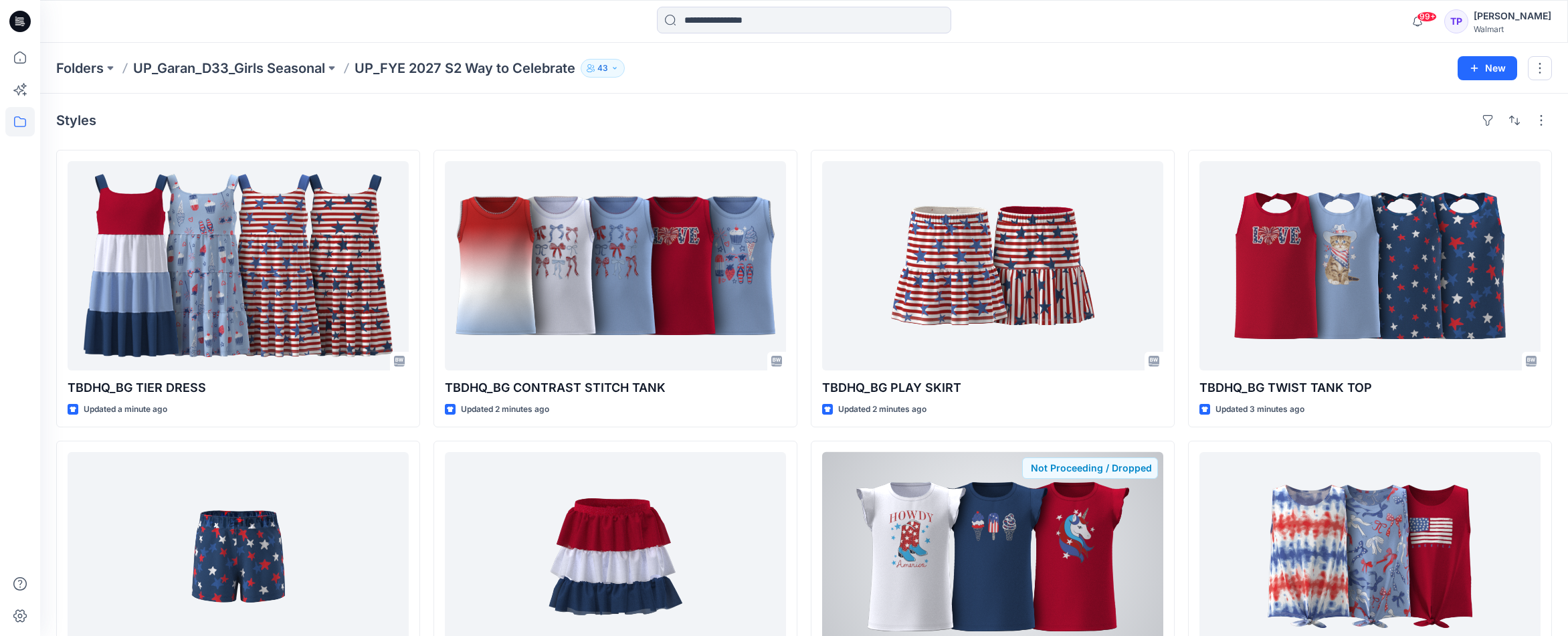
scroll to position [98, 0]
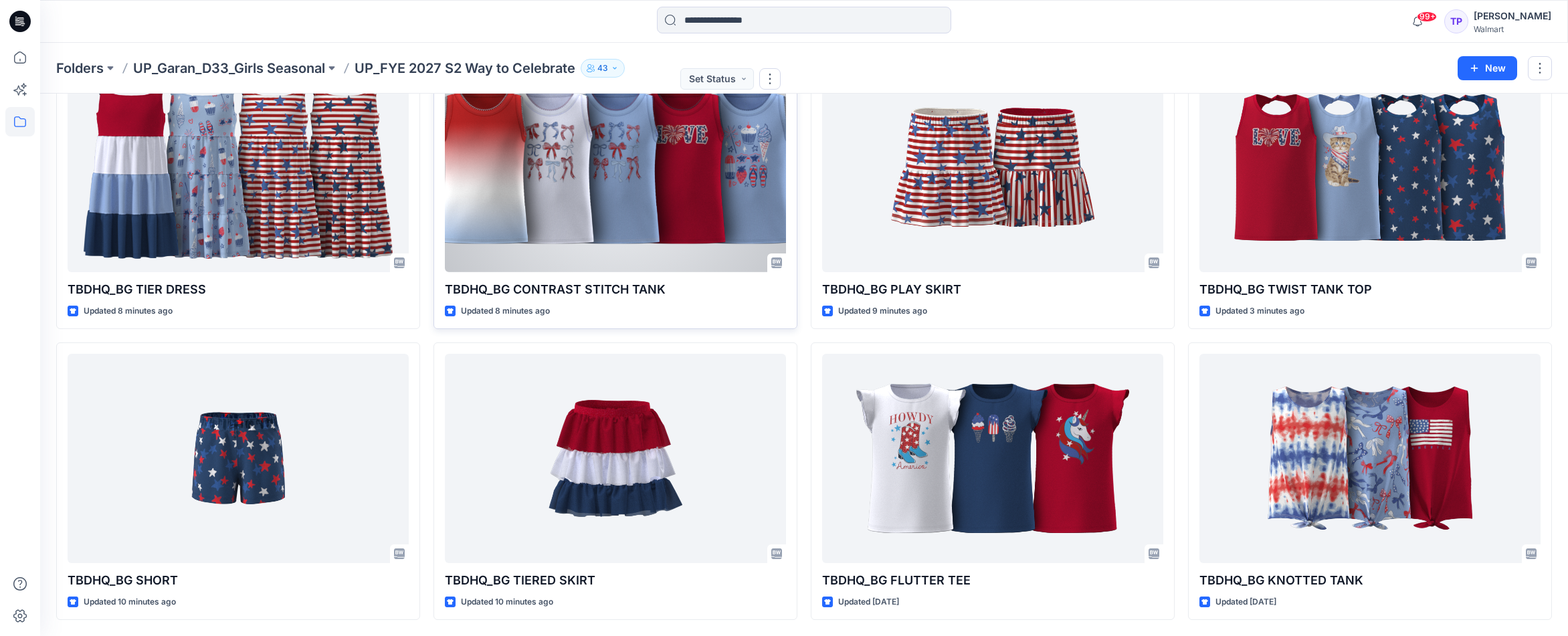
click at [636, 164] on div at bounding box center [615, 167] width 341 height 210
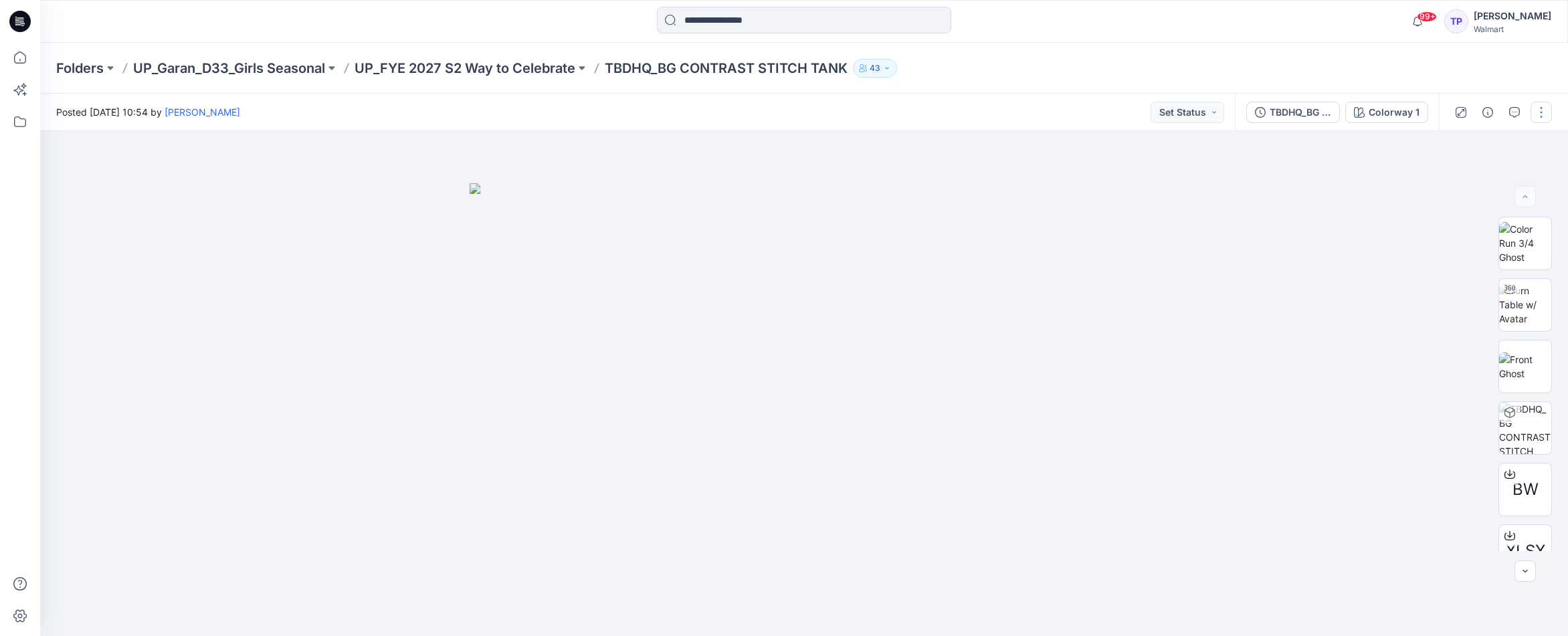
click at [1545, 115] on button "button" at bounding box center [1541, 113] width 22 height 22
click at [1484, 173] on button "Edit" at bounding box center [1484, 181] width 123 height 25
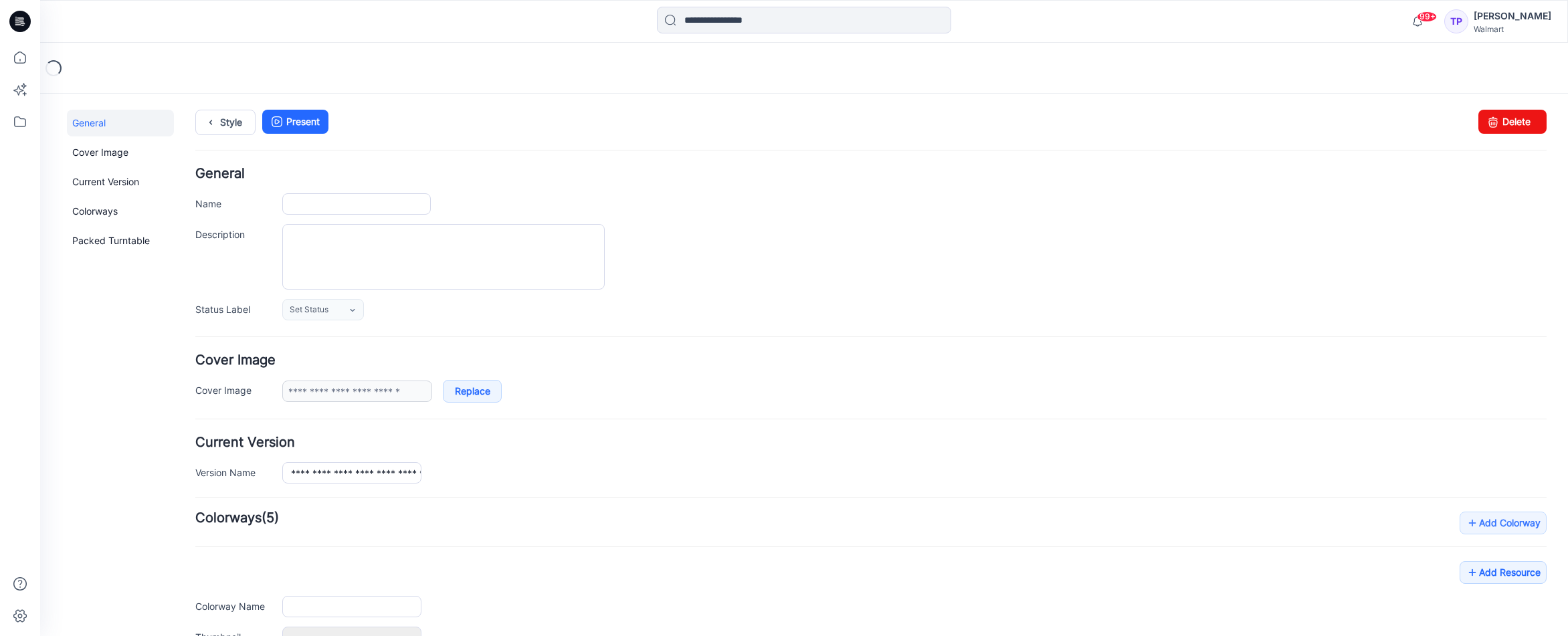
type input "**********"
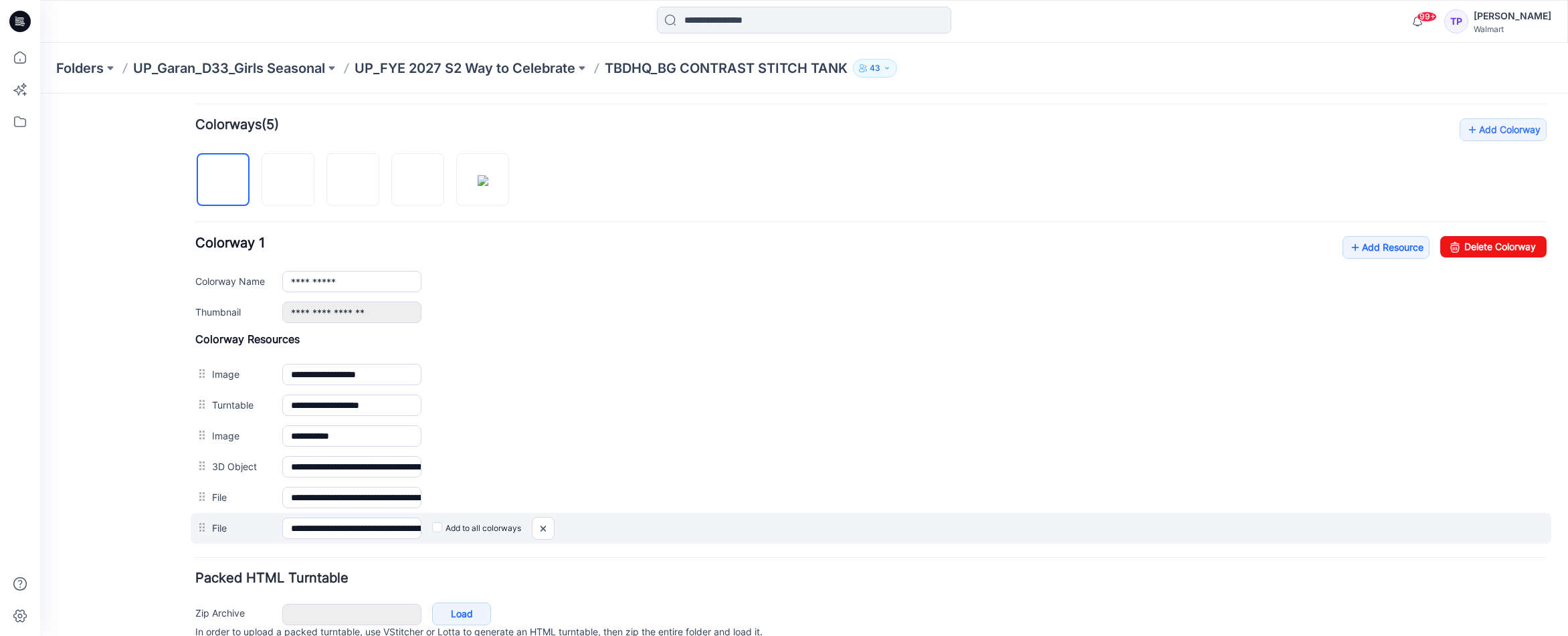
scroll to position [410, 0]
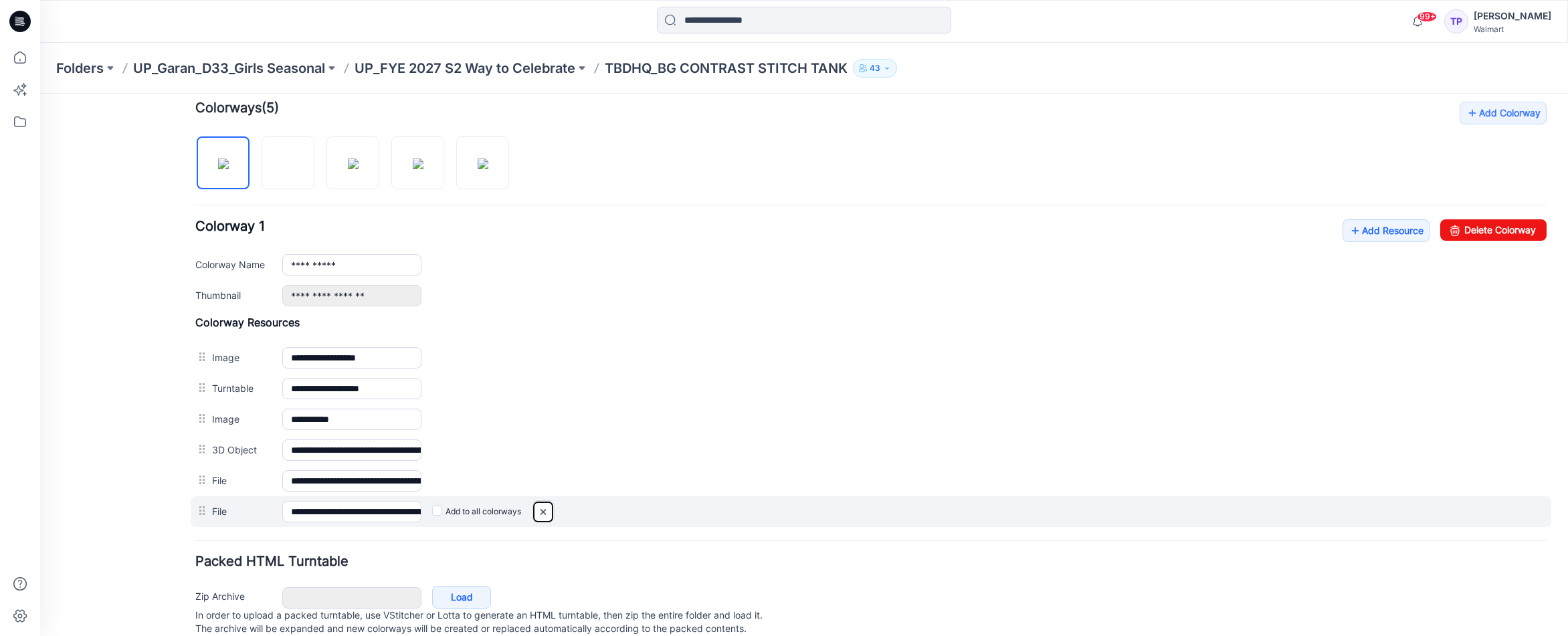
click at [541, 515] on img at bounding box center [543, 512] width 22 height 22
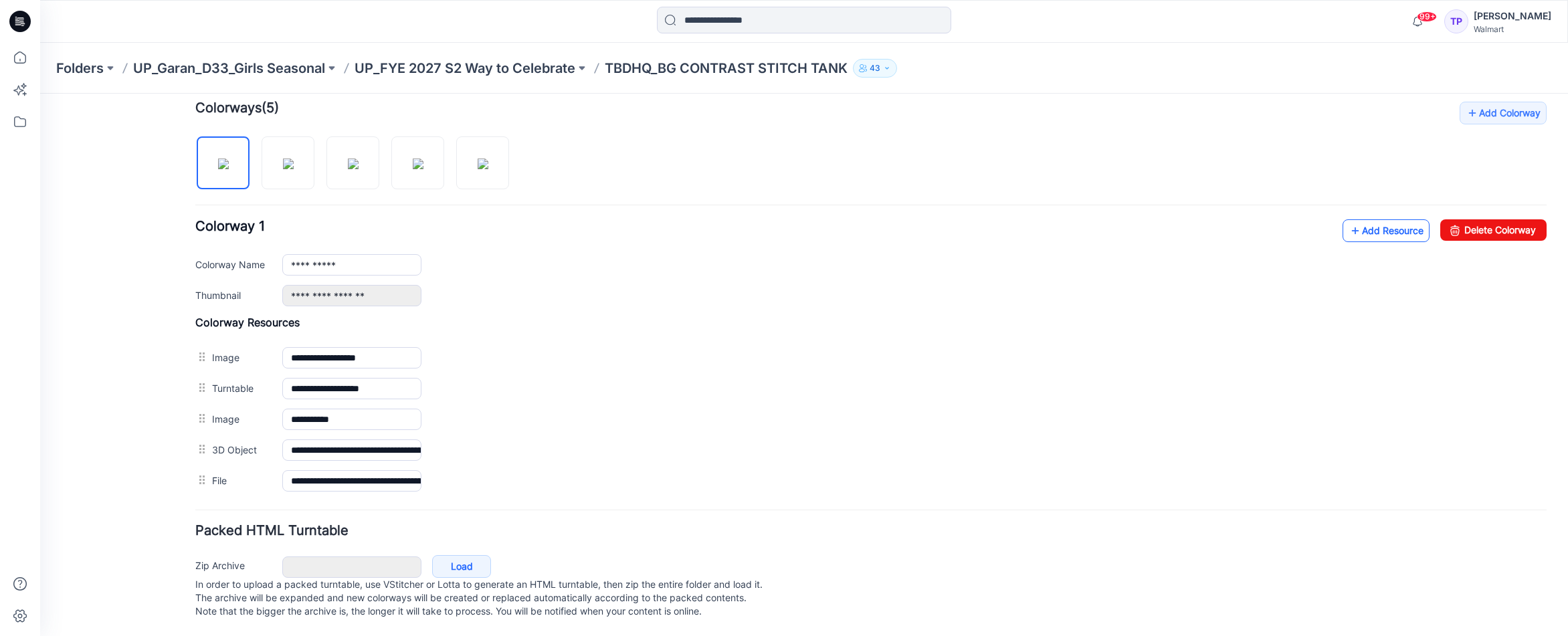
click at [1361, 220] on link "Add Resource" at bounding box center [1385, 231] width 87 height 23
click at [539, 65] on p "UP_FYE 2027 S2 Way to Celebrate" at bounding box center [464, 68] width 220 height 19
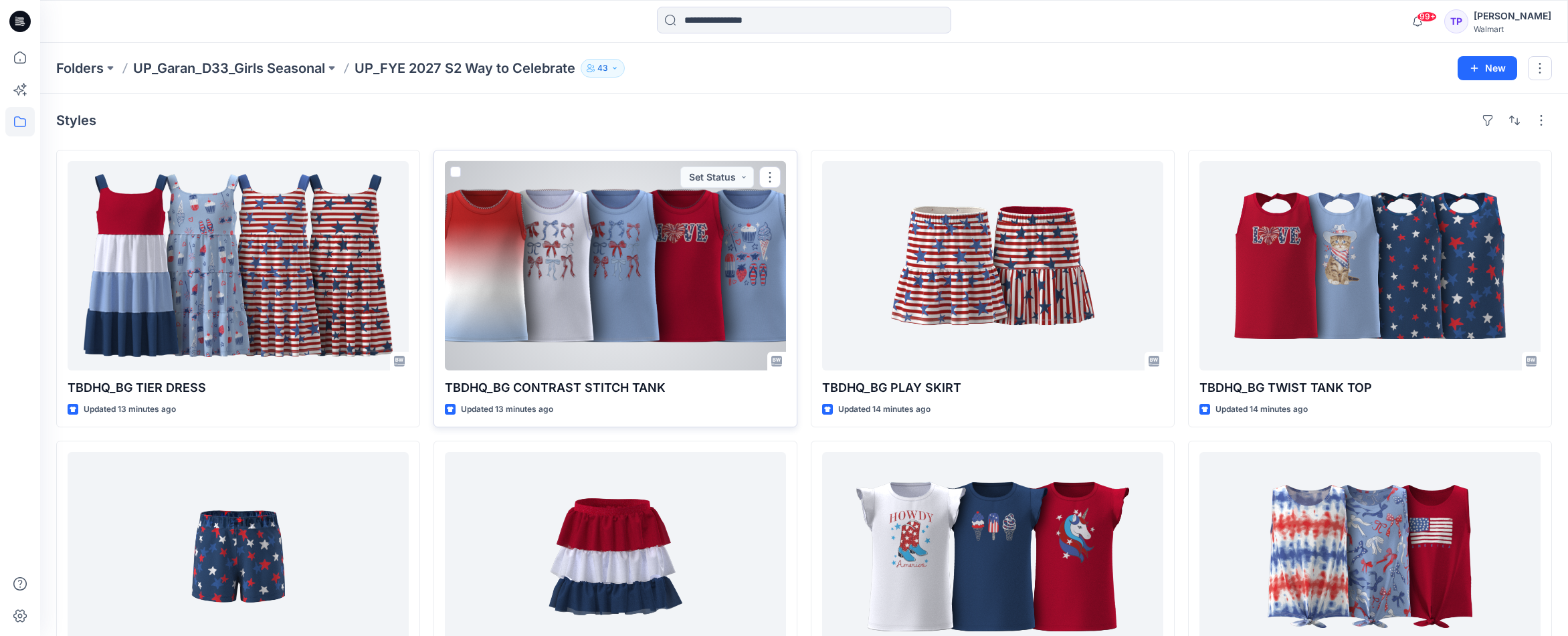
click at [634, 288] on div at bounding box center [615, 266] width 341 height 210
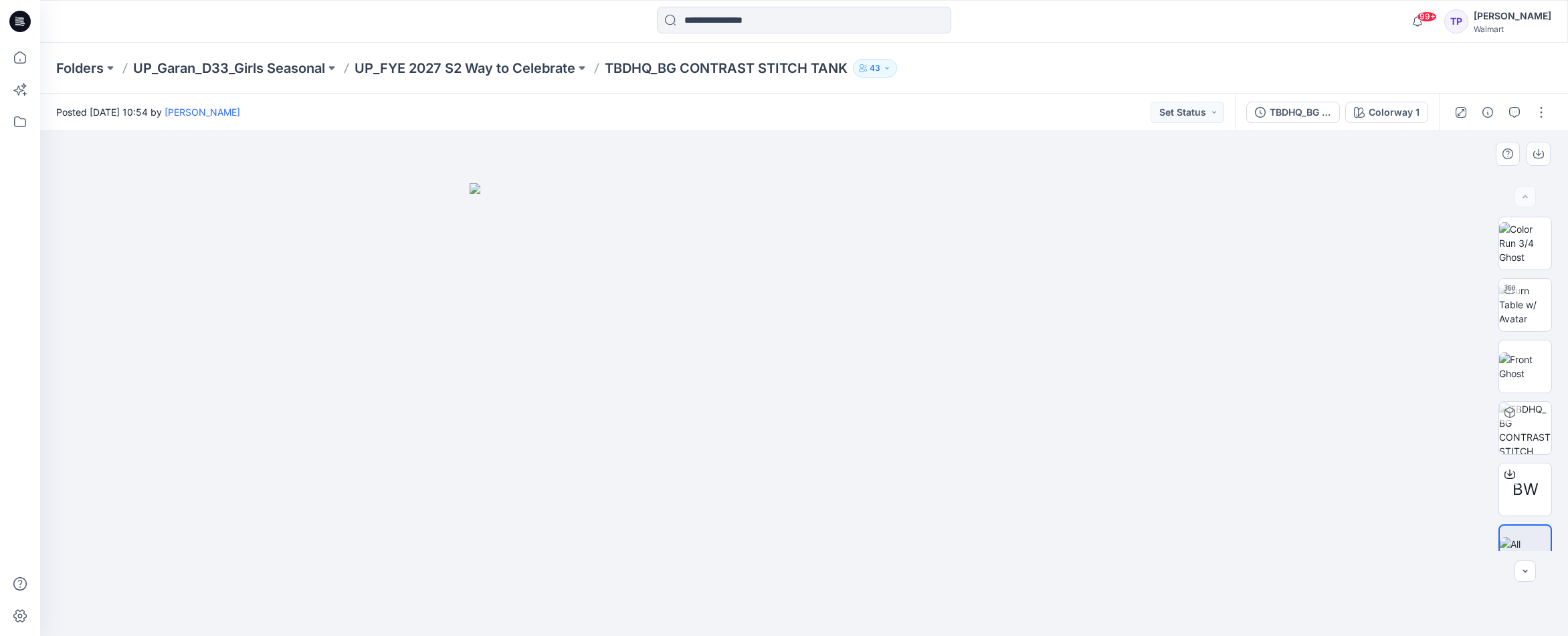
scroll to position [27, 0]
click at [1550, 106] on button "button" at bounding box center [1541, 113] width 22 height 22
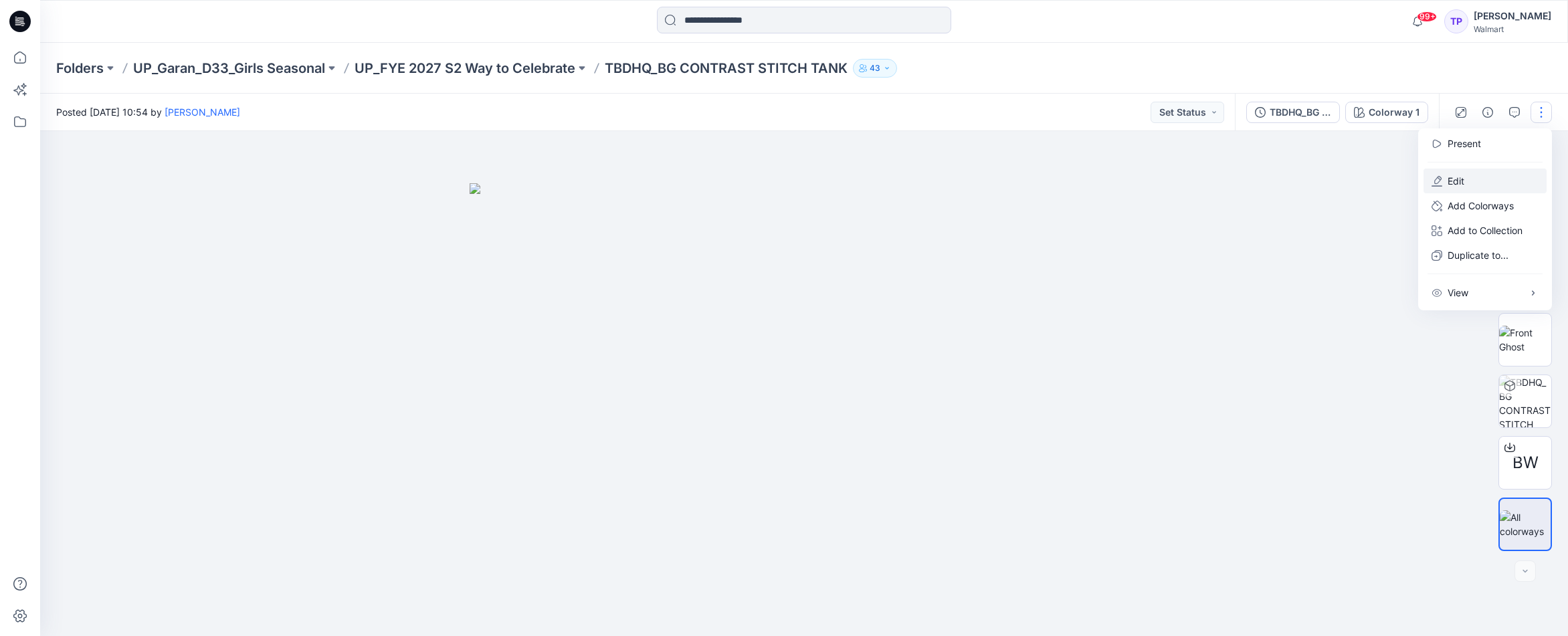
click at [1476, 177] on button "Edit" at bounding box center [1484, 181] width 123 height 25
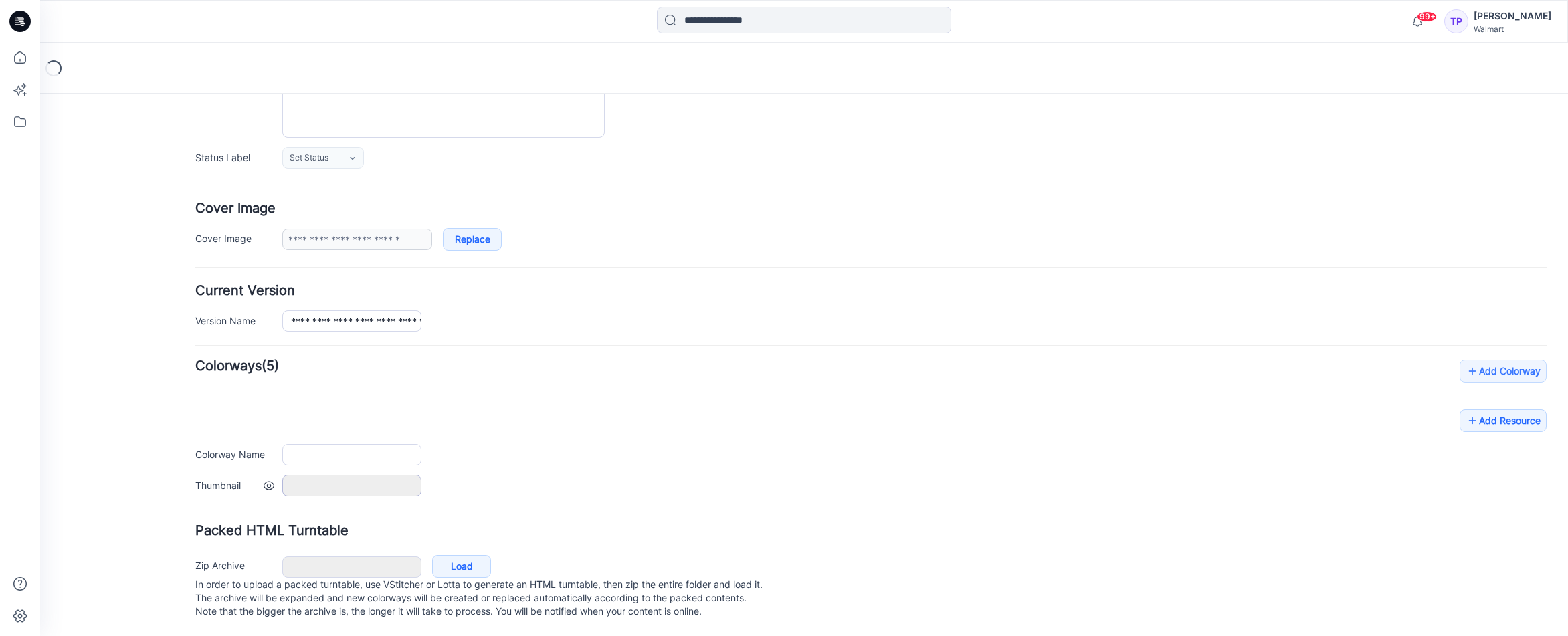
type input "**********"
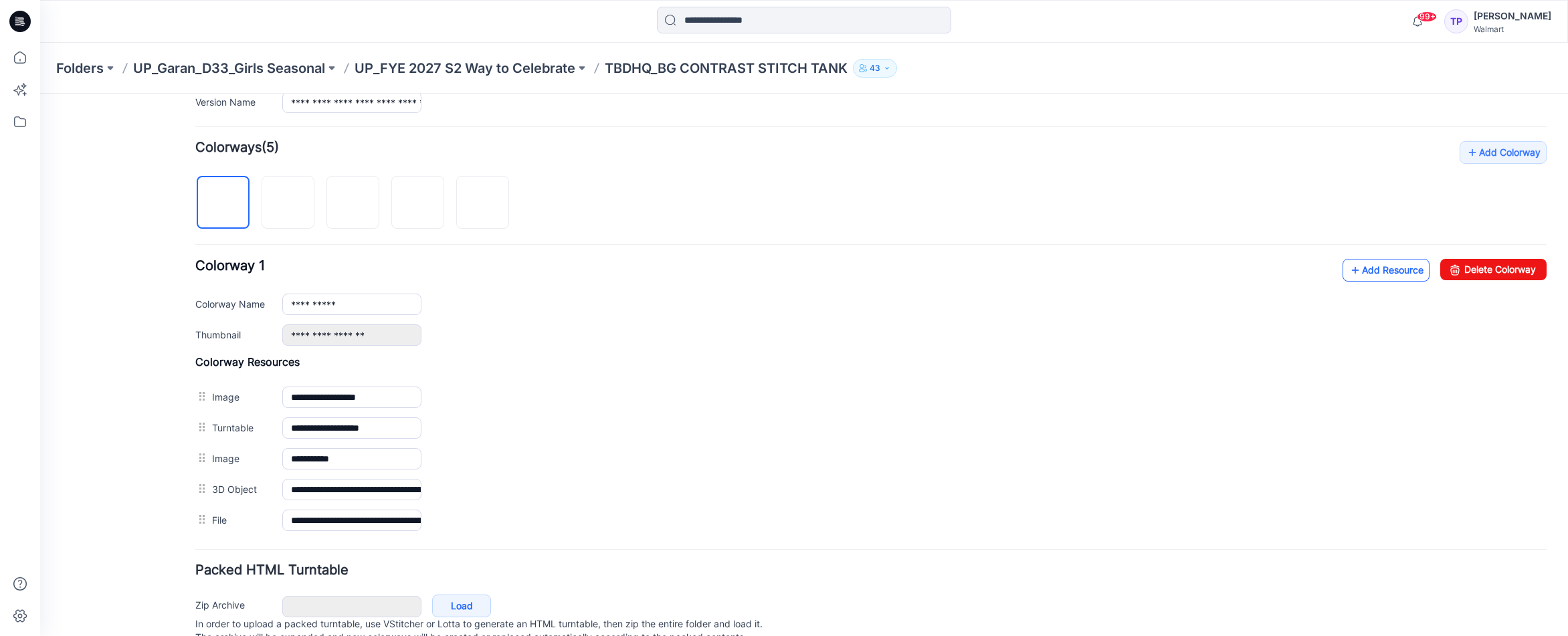
scroll to position [424, 0]
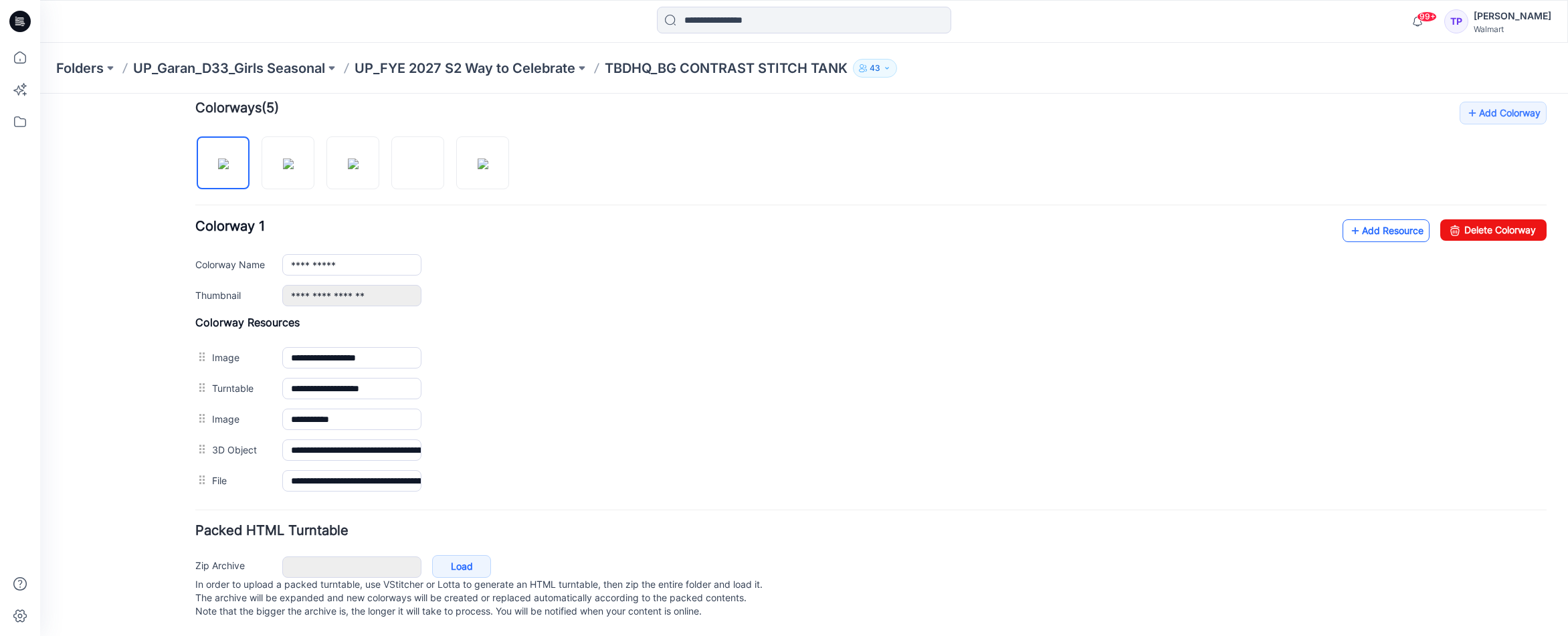
click at [1396, 227] on link "Add Resource" at bounding box center [1385, 231] width 87 height 23
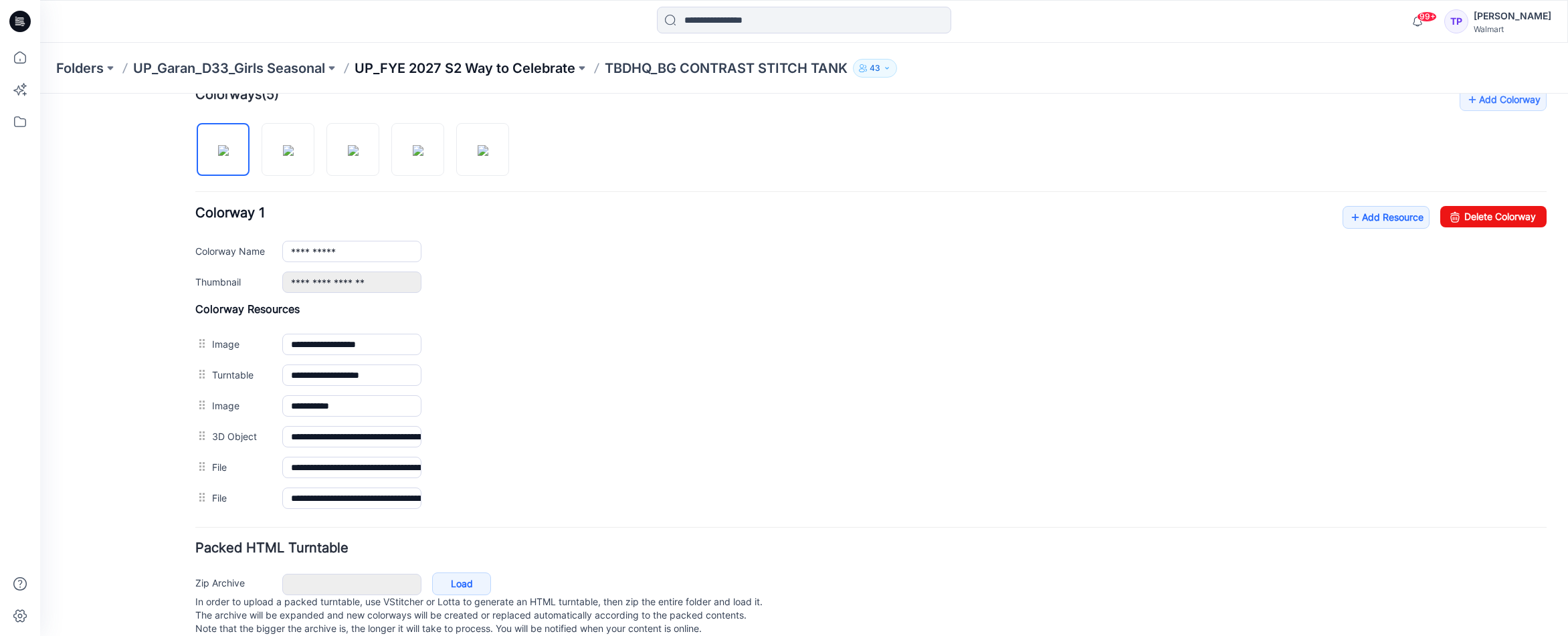
click at [506, 72] on p "UP_FYE 2027 S2 Way to Celebrate" at bounding box center [464, 68] width 220 height 19
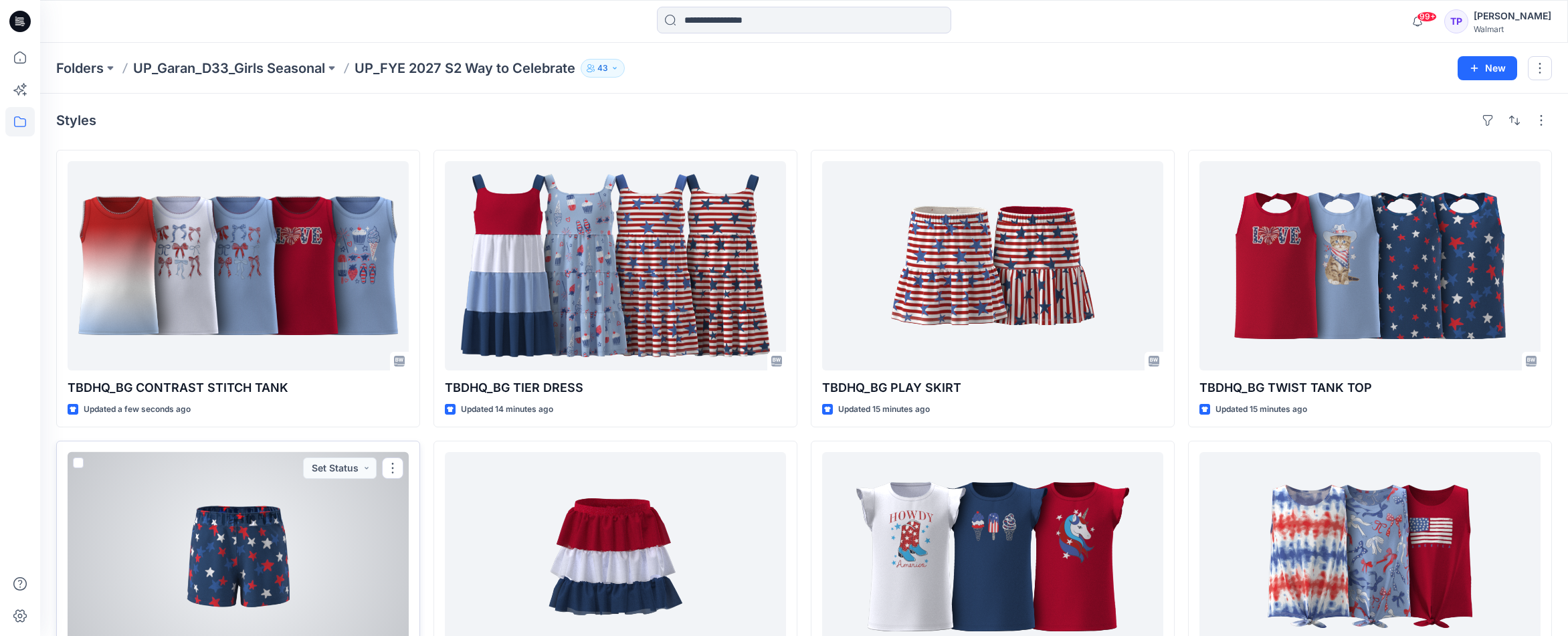
click at [330, 517] on div at bounding box center [238, 557] width 341 height 210
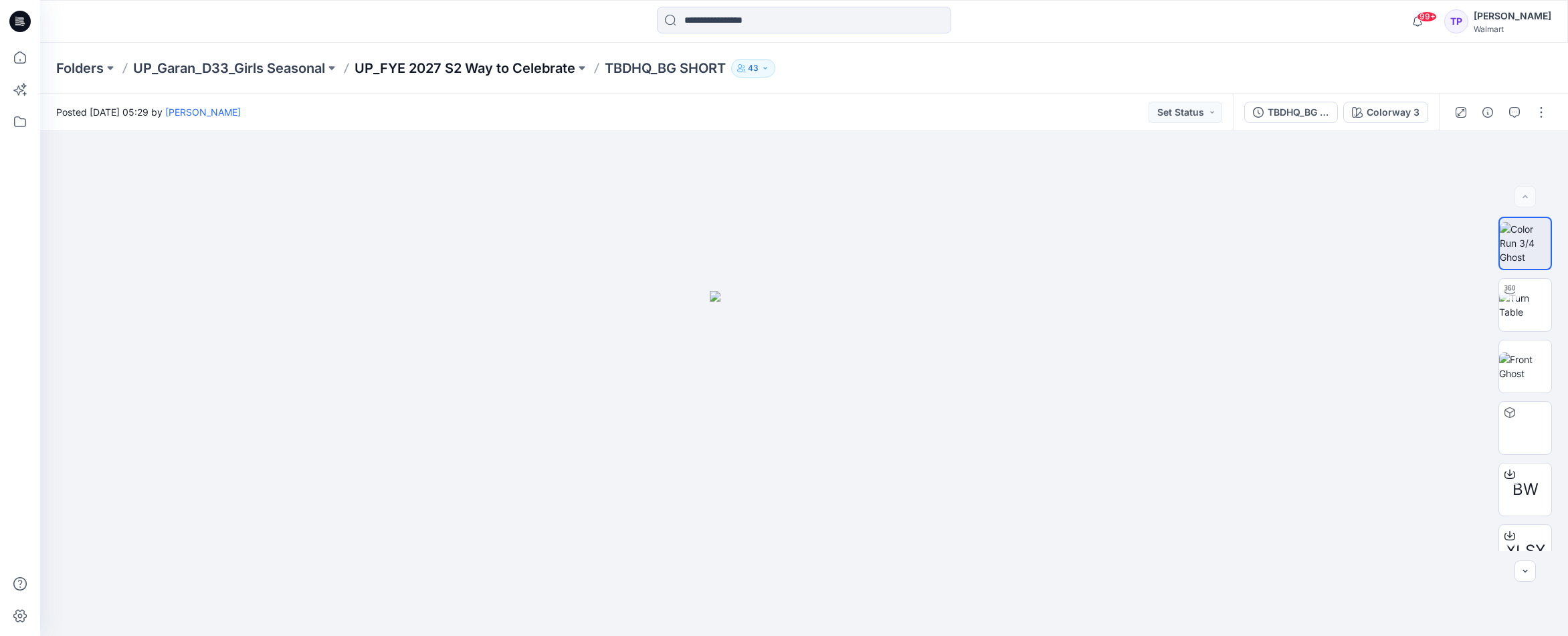
click at [462, 64] on p "UP_FYE 2027 S2 Way to Celebrate" at bounding box center [464, 68] width 220 height 19
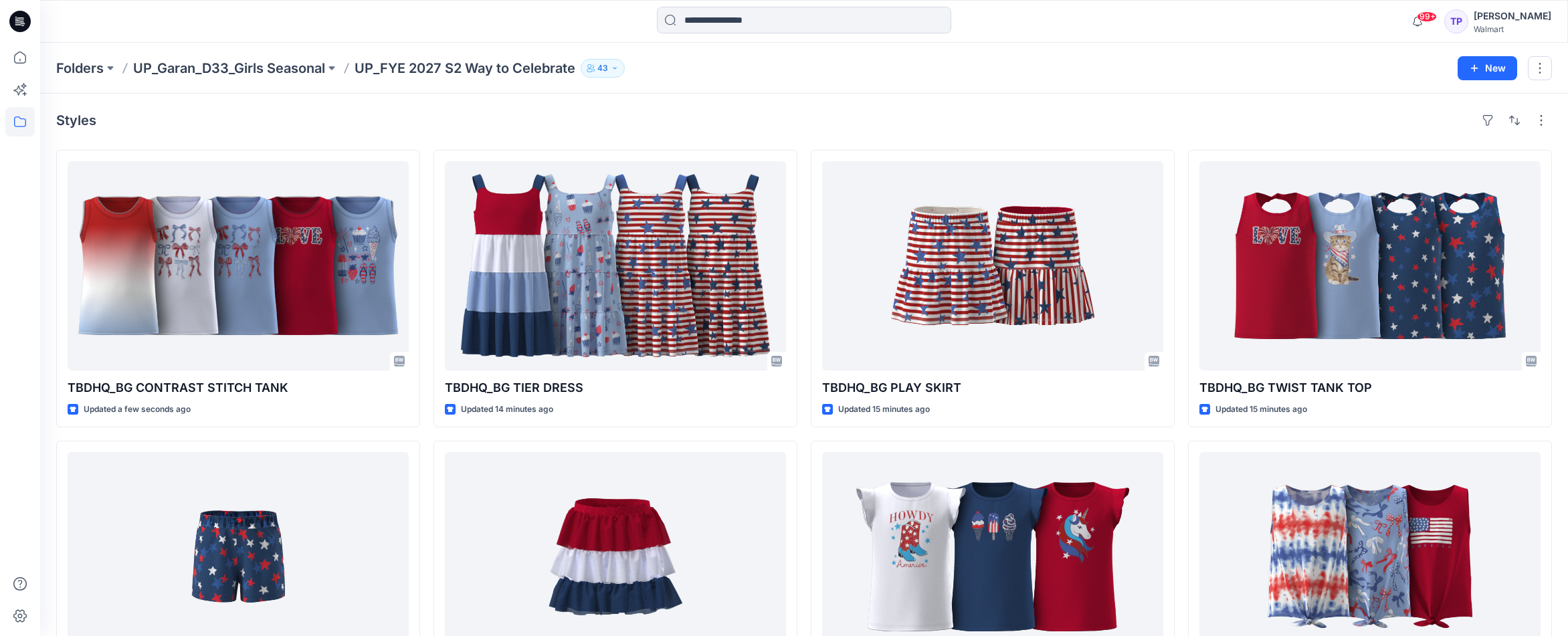
click at [973, 41] on div "99+ Notifications Nick Cowan shared SS PUFF SLEEVE BOW BODYSUIT 5.6 in UP FYE 2…" at bounding box center [804, 21] width 1528 height 42
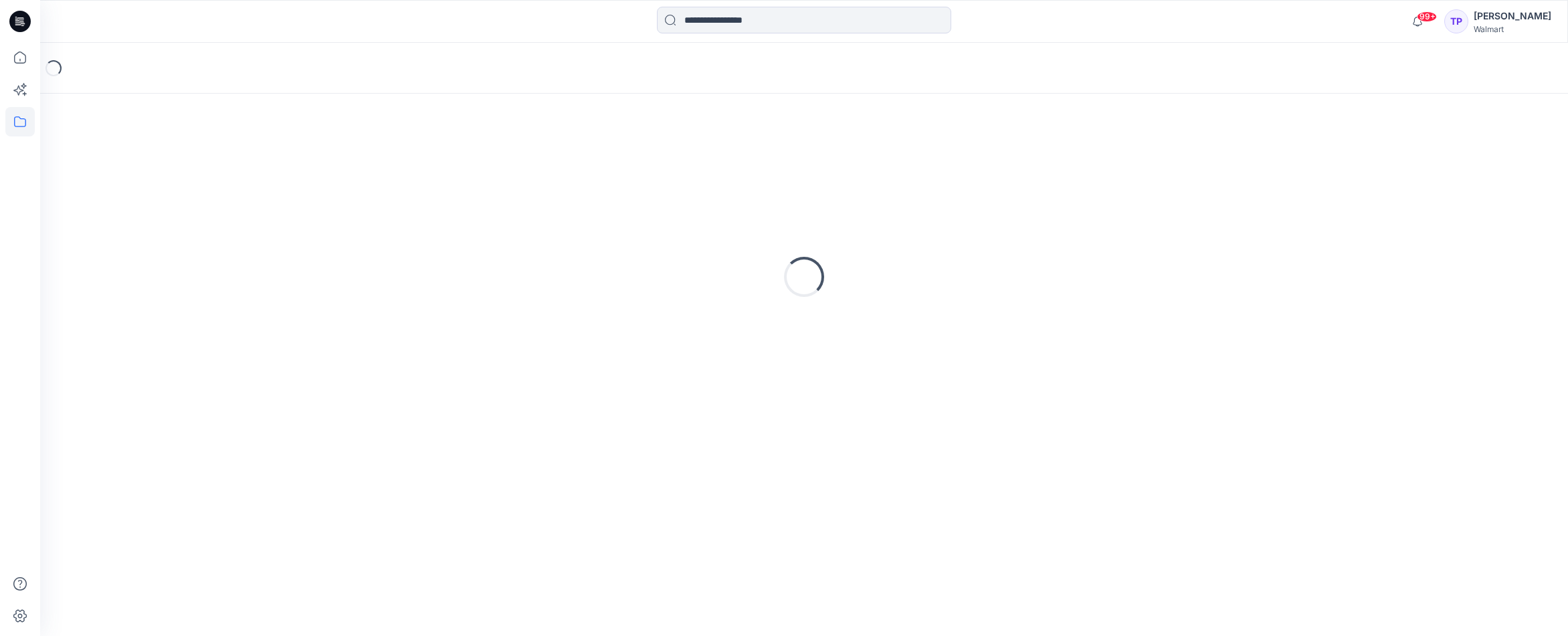
click at [611, 68] on div "Loading..." at bounding box center [804, 67] width 1528 height 51
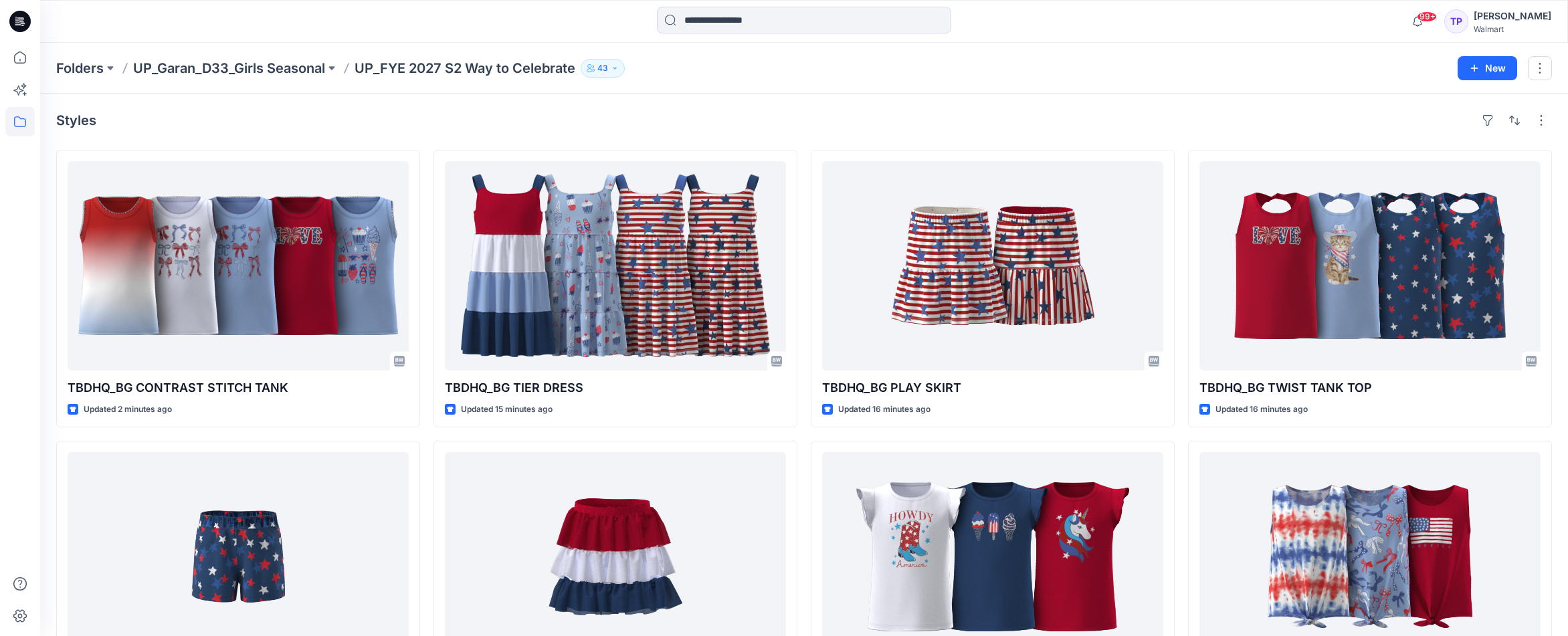
click at [1000, 74] on div "Folders UP_Garan_D33_Girls Seasonal UP_FYE 2027 S2 Way to Celebrate 43" at bounding box center [752, 68] width 1391 height 19
click at [603, 115] on div "Styles" at bounding box center [804, 121] width 1495 height 22
click at [543, 134] on div "Styles TBDHQ_BG CONTRAST STITCH TANK Updated 3 minutes ago TBDHQ_BG SHORT Updat…" at bounding box center [804, 414] width 1528 height 641
click at [297, 33] on div at bounding box center [231, 22] width 382 height 30
click at [799, 90] on div "Folders UP_Garan_D33_Girls Seasonal UP_FYE 2027 S2 Way to Celebrate 43 New" at bounding box center [804, 67] width 1528 height 51
